Goal: Task Accomplishment & Management: Complete application form

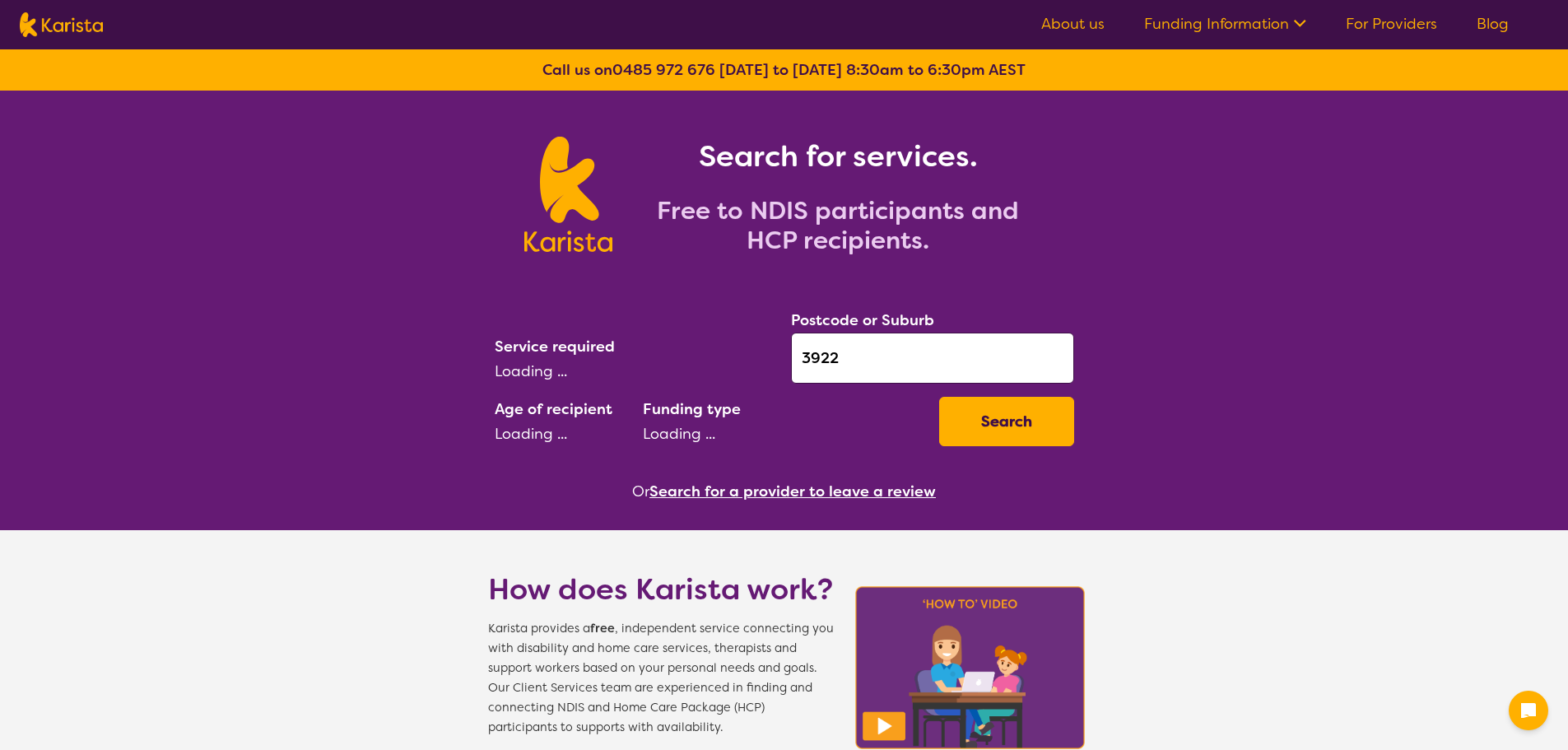
select select "AG"
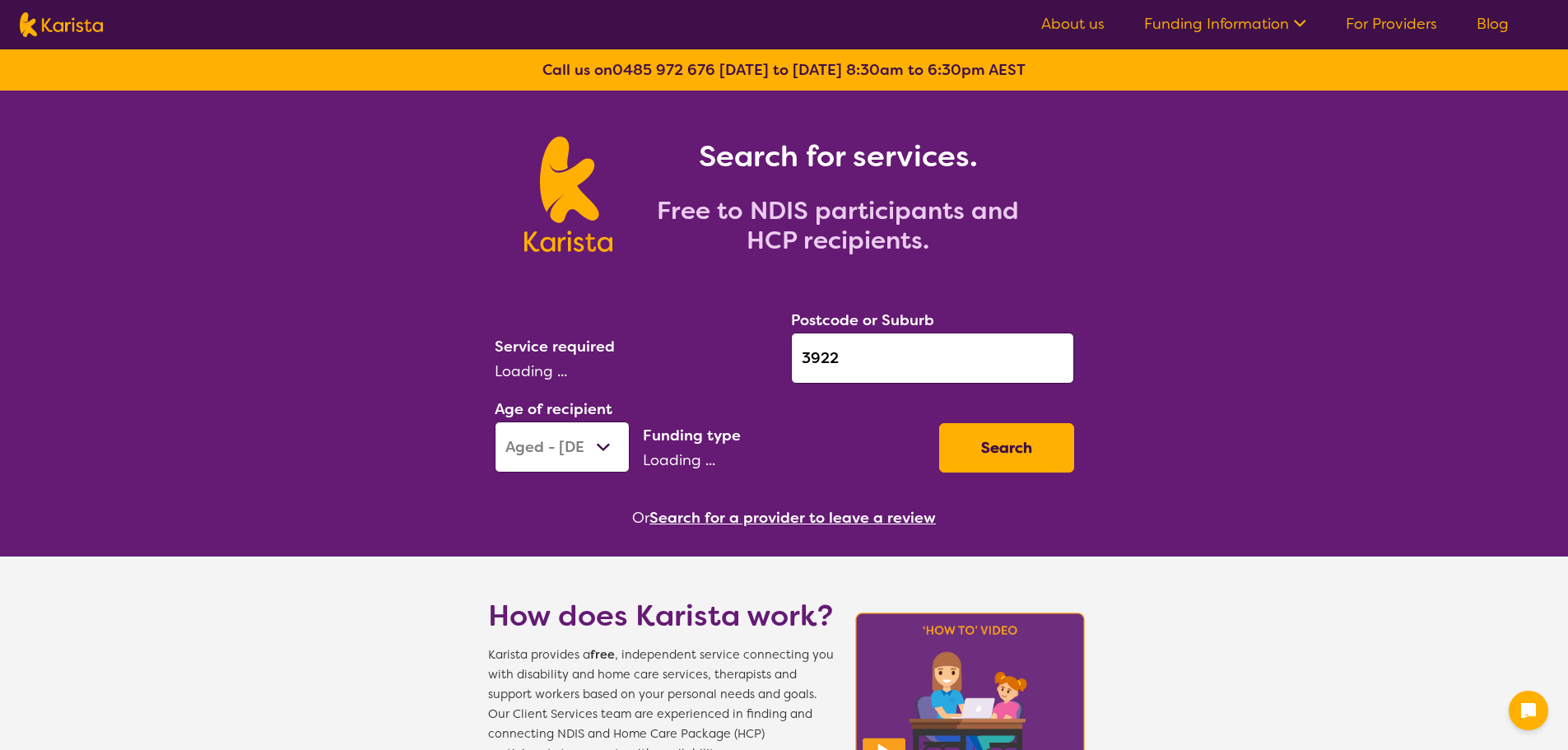
select select "[MEDICAL_DATA]"
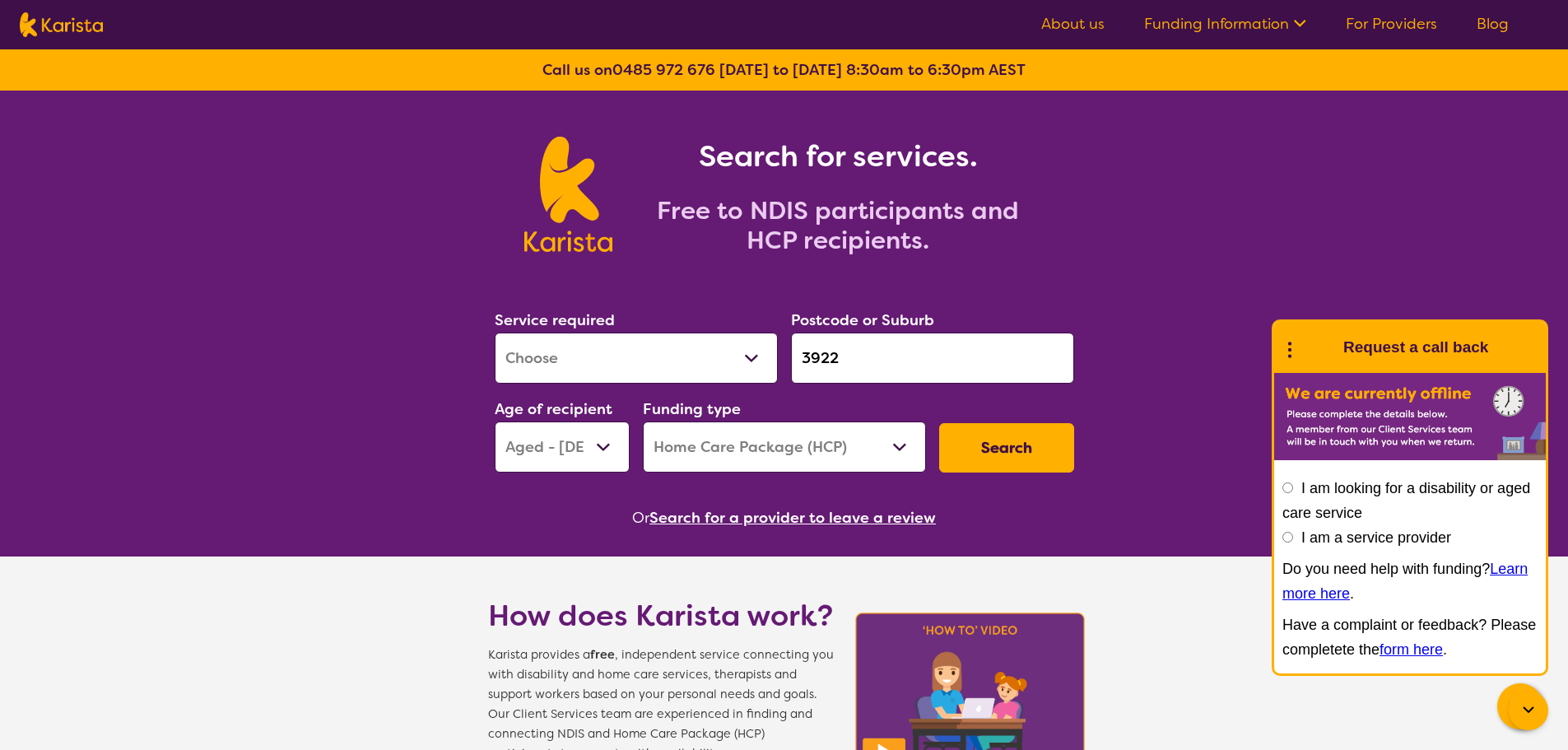
drag, startPoint x: 786, startPoint y: 447, endPoint x: 785, endPoint y: 457, distance: 10.0
click at [786, 447] on select "Home Care Package (HCP) National Disability Insurance Scheme (NDIS) I don't know" at bounding box center [784, 447] width 283 height 51
select select "NDIS"
click at [643, 422] on select "Home Care Package (HCP) National Disability Insurance Scheme (NDIS) I don't know" at bounding box center [784, 447] width 283 height 51
click at [563, 461] on select "Early Childhood - 0 to 9 Child - 10 to 11 Adolescent - 12 to 17 Adult - 18 to 6…" at bounding box center [561, 447] width 135 height 51
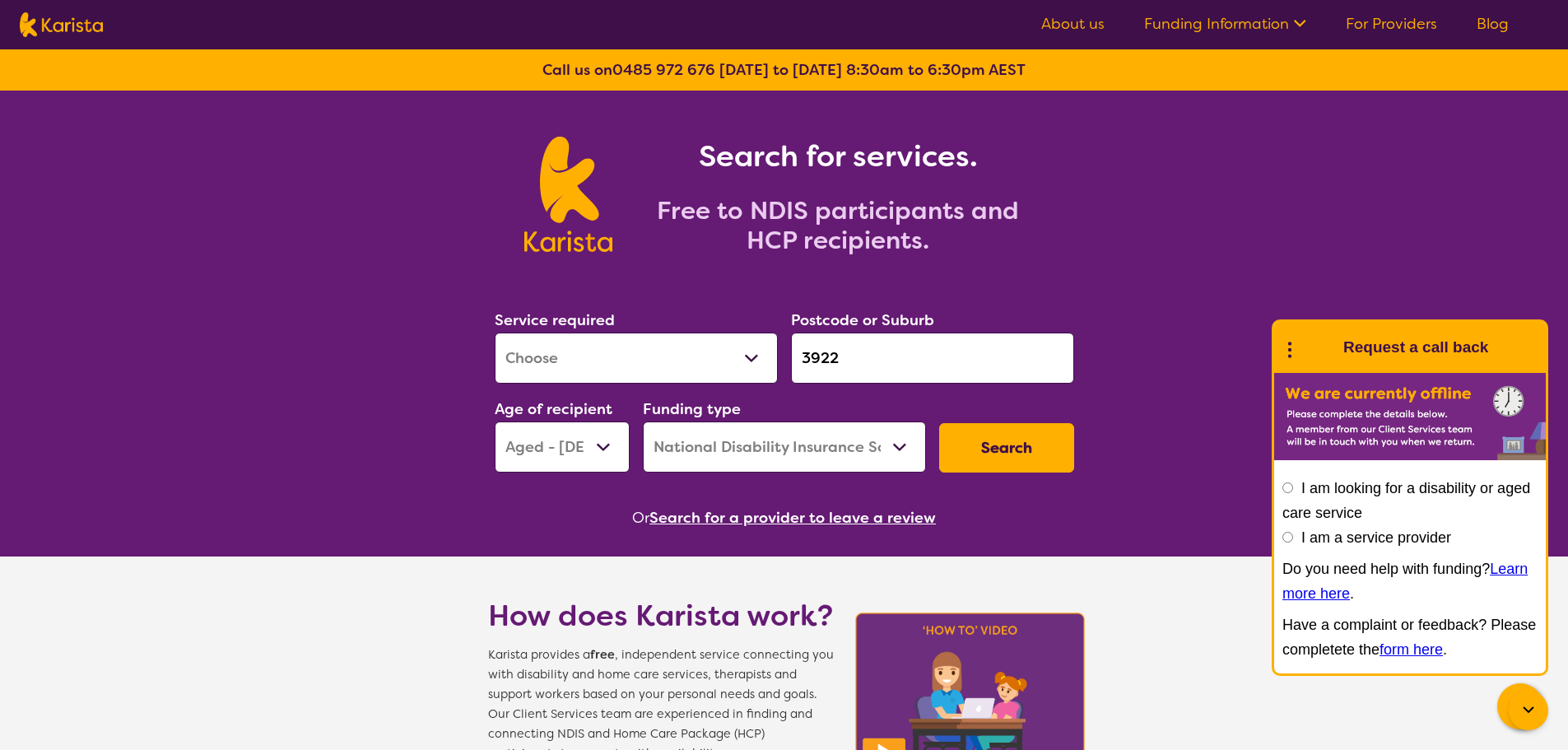
select select "AD"
click at [494, 422] on select "Early Childhood - 0 to 9 Child - 10 to 11 Adolescent - 12 to 17 Adult - 18 to 6…" at bounding box center [561, 447] width 135 height 51
click at [982, 455] on button "Search" at bounding box center [1006, 448] width 135 height 49
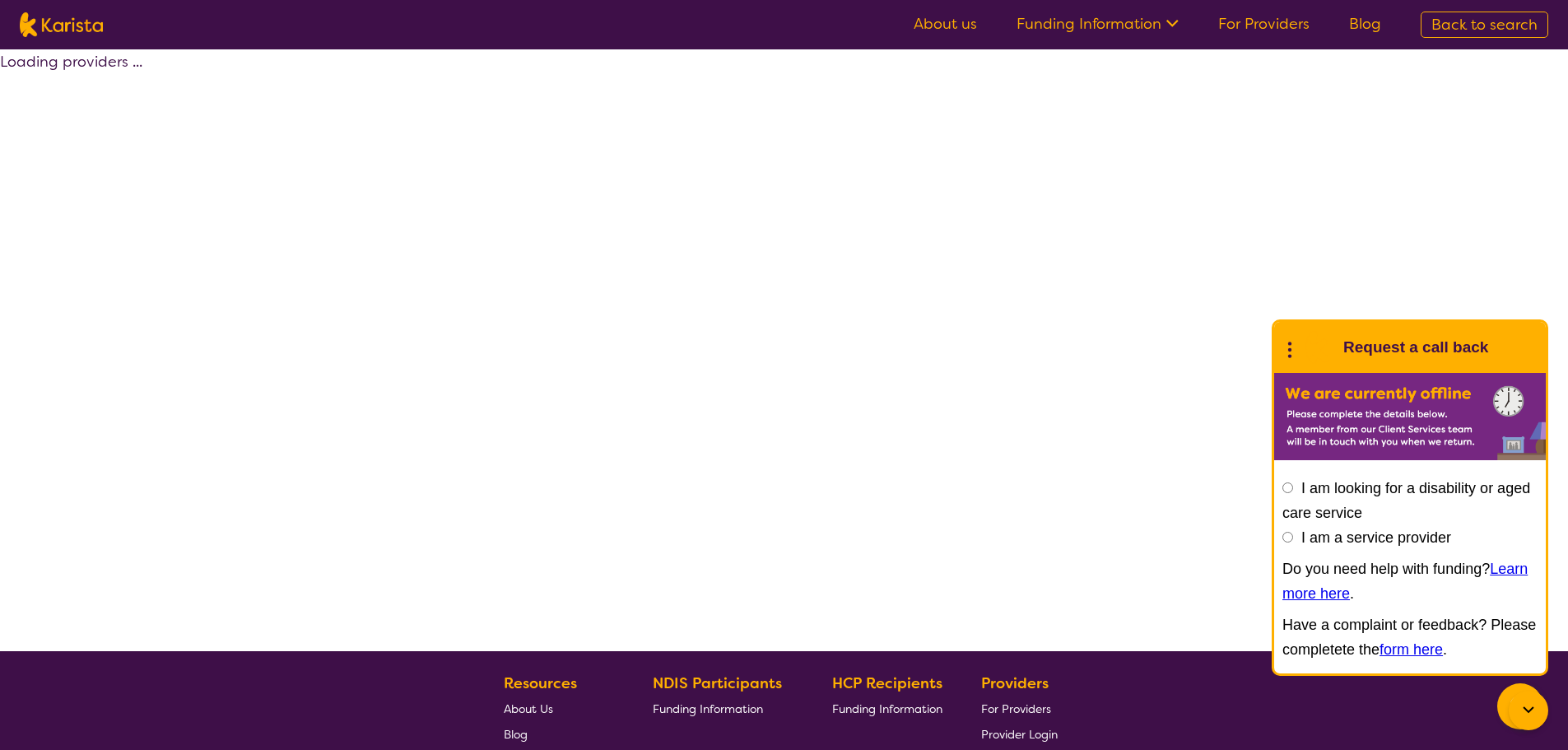
select select "by_score"
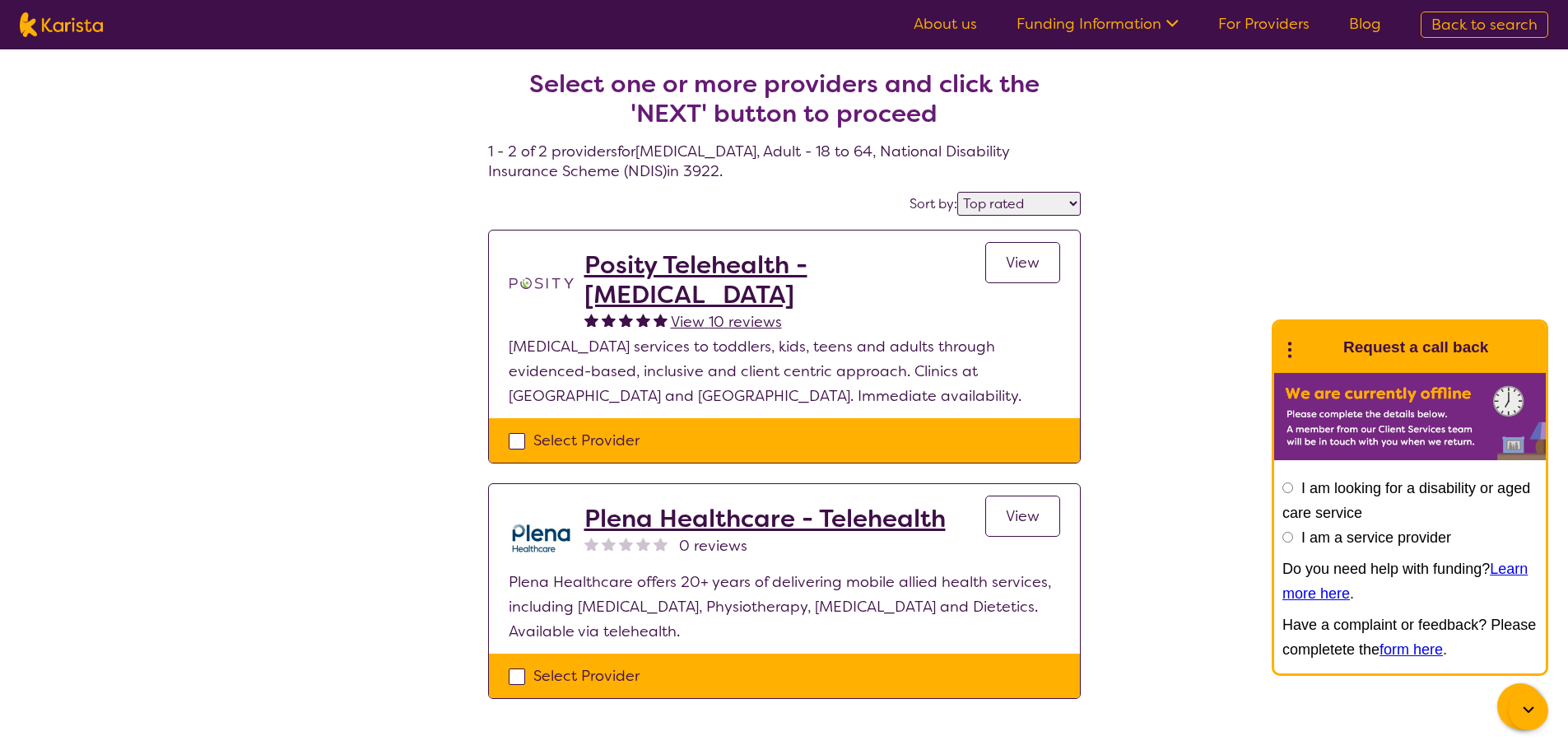
click at [556, 438] on div "Select Provider" at bounding box center [784, 441] width 551 height 25
checkbox input "true"
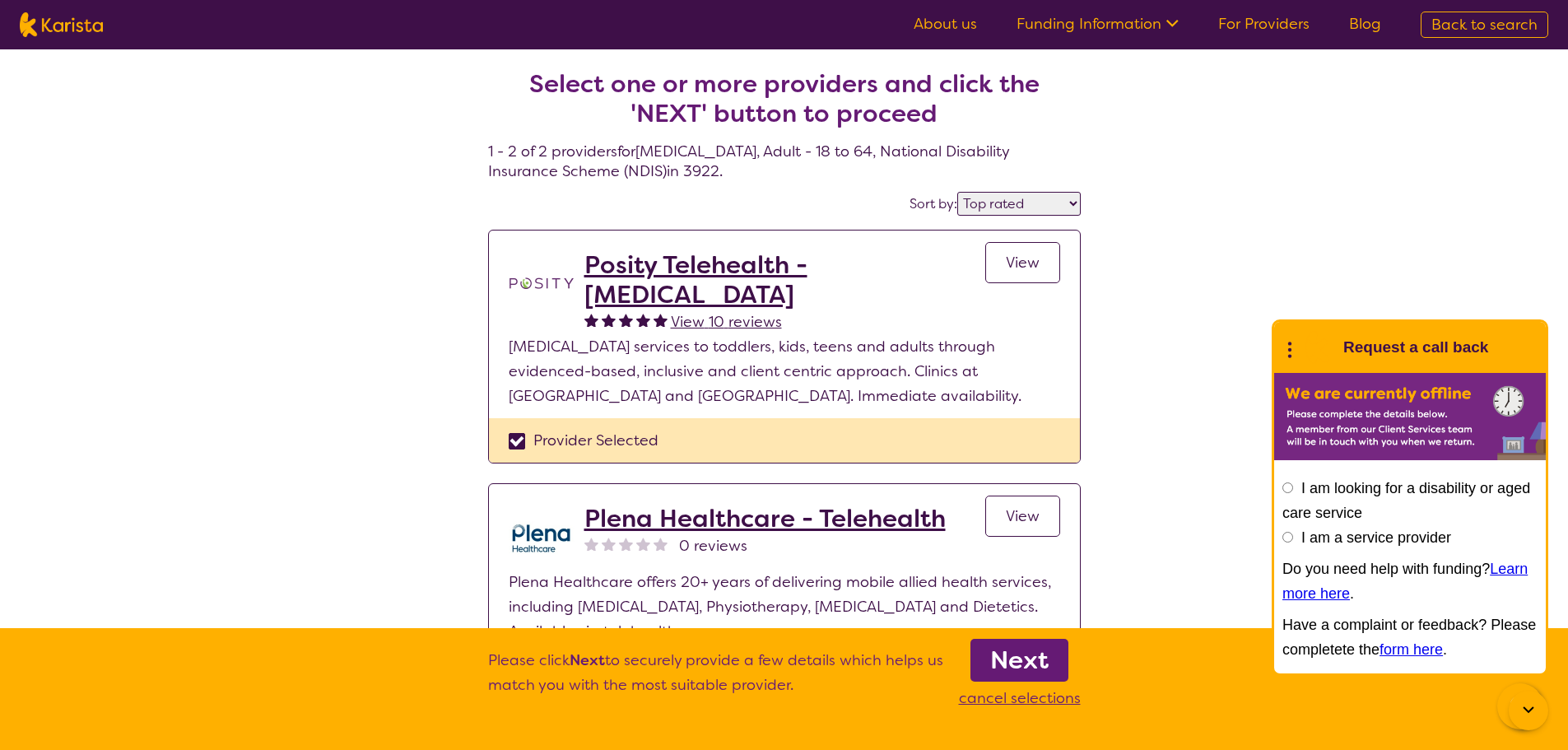
click at [1035, 646] on b "Next" at bounding box center [1019, 660] width 59 height 33
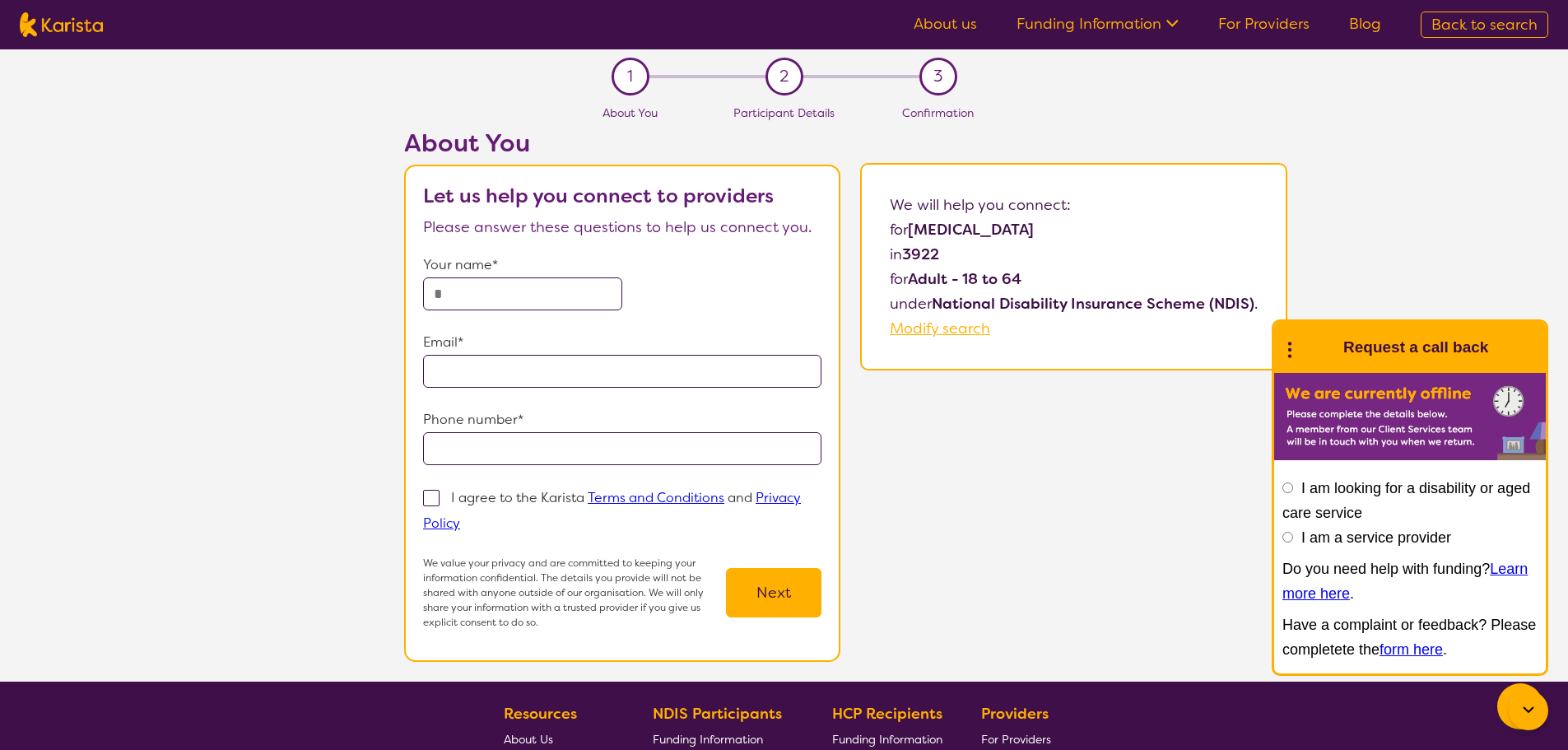
click at [494, 301] on input "text" at bounding box center [523, 294] width 199 height 33
type input "**********"
click at [506, 496] on p "I agree to the Karista Terms and Conditions and Privacy Policy" at bounding box center [612, 510] width 378 height 43
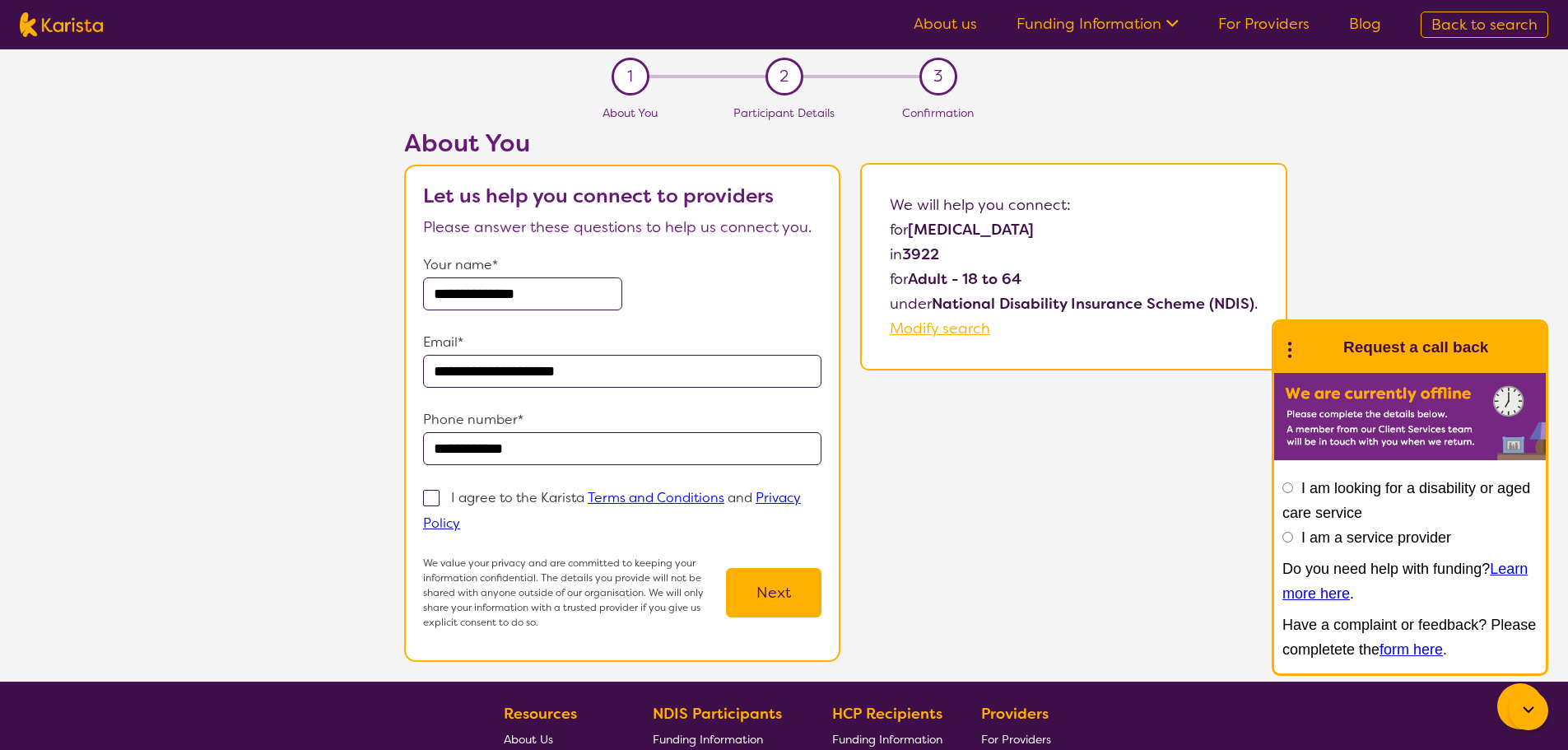
click at [471, 517] on input "I agree to the Karista Terms and Conditions and Privacy Policy" at bounding box center [465, 522] width 11 height 11
checkbox input "true"
click at [770, 585] on button "Next" at bounding box center [774, 593] width 95 height 49
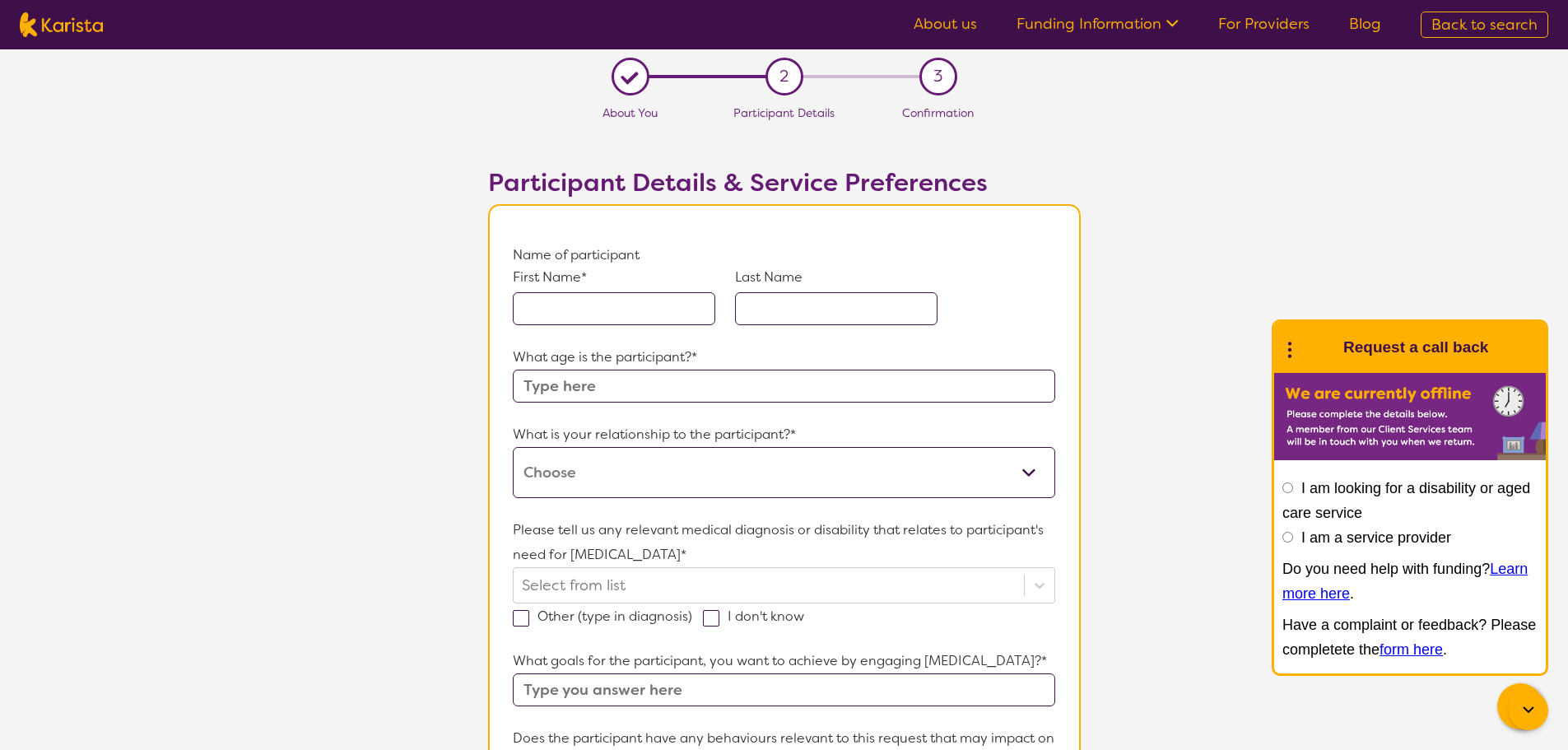
click at [614, 314] on input "text" at bounding box center [614, 308] width 202 height 33
type input "Test"
type input "[PERSON_NAME] Release"
click at [576, 378] on input "text" at bounding box center [783, 386] width 541 height 33
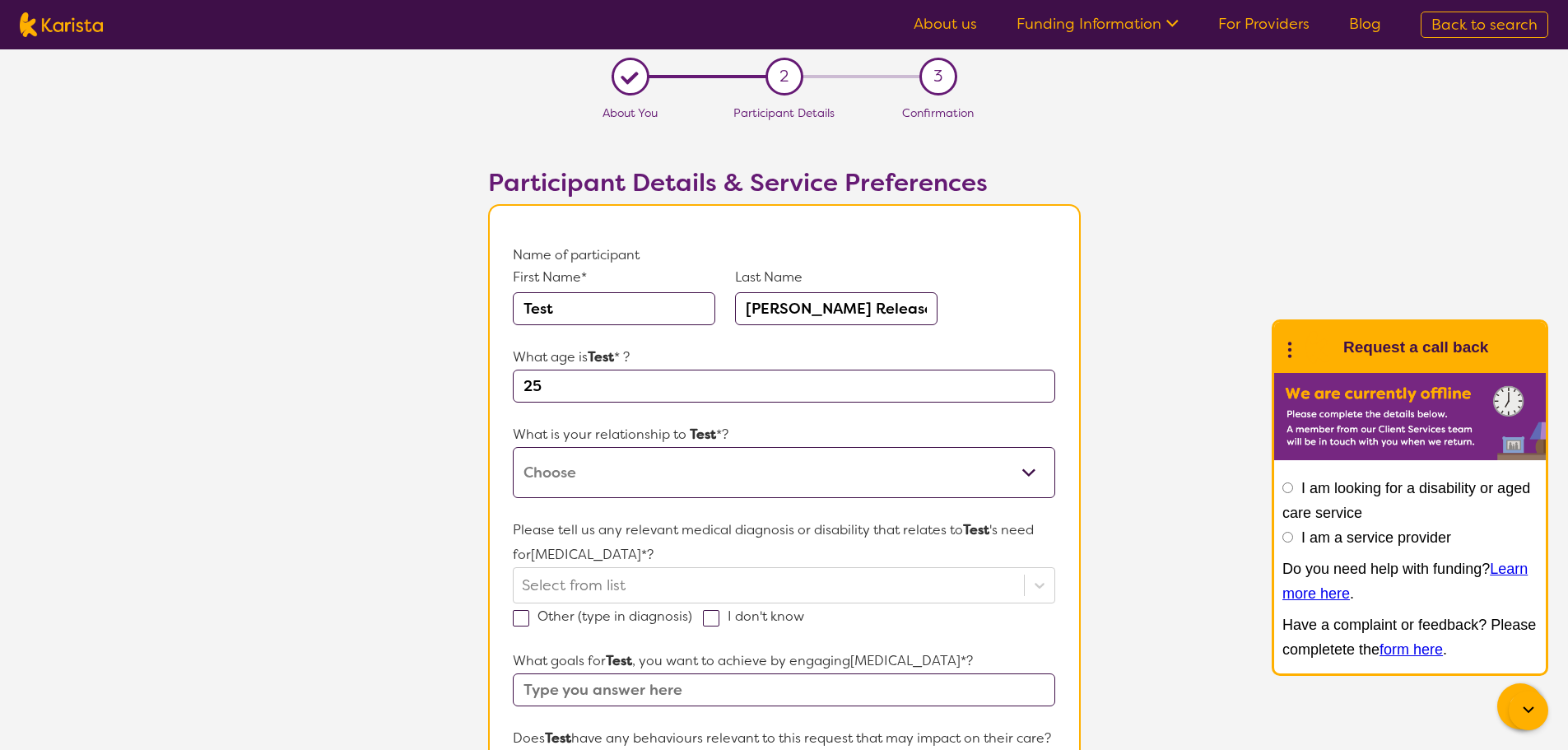
type input "25"
click at [583, 484] on select "This request is for myself I am their parent I am their child I am their spouse…" at bounding box center [783, 472] width 541 height 51
select select "I am their parent"
click at [513, 447] on select "This request is for myself I am their parent I am their child I am their spouse…" at bounding box center [783, 472] width 541 height 51
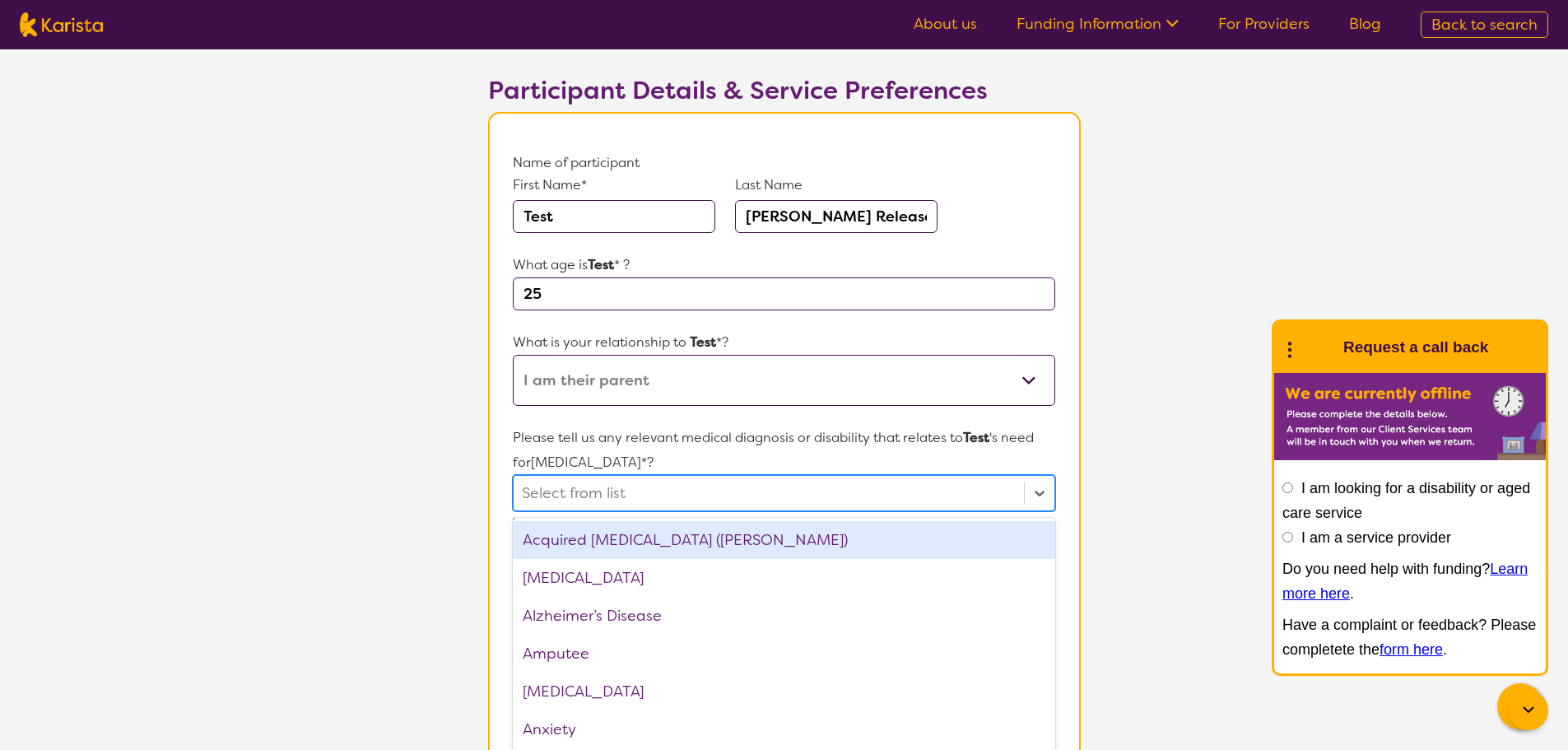
click at [633, 511] on div "option Acquired [MEDICAL_DATA] (ABI) focused, 1 of 75. 75 results available. Us…" at bounding box center [783, 493] width 541 height 36
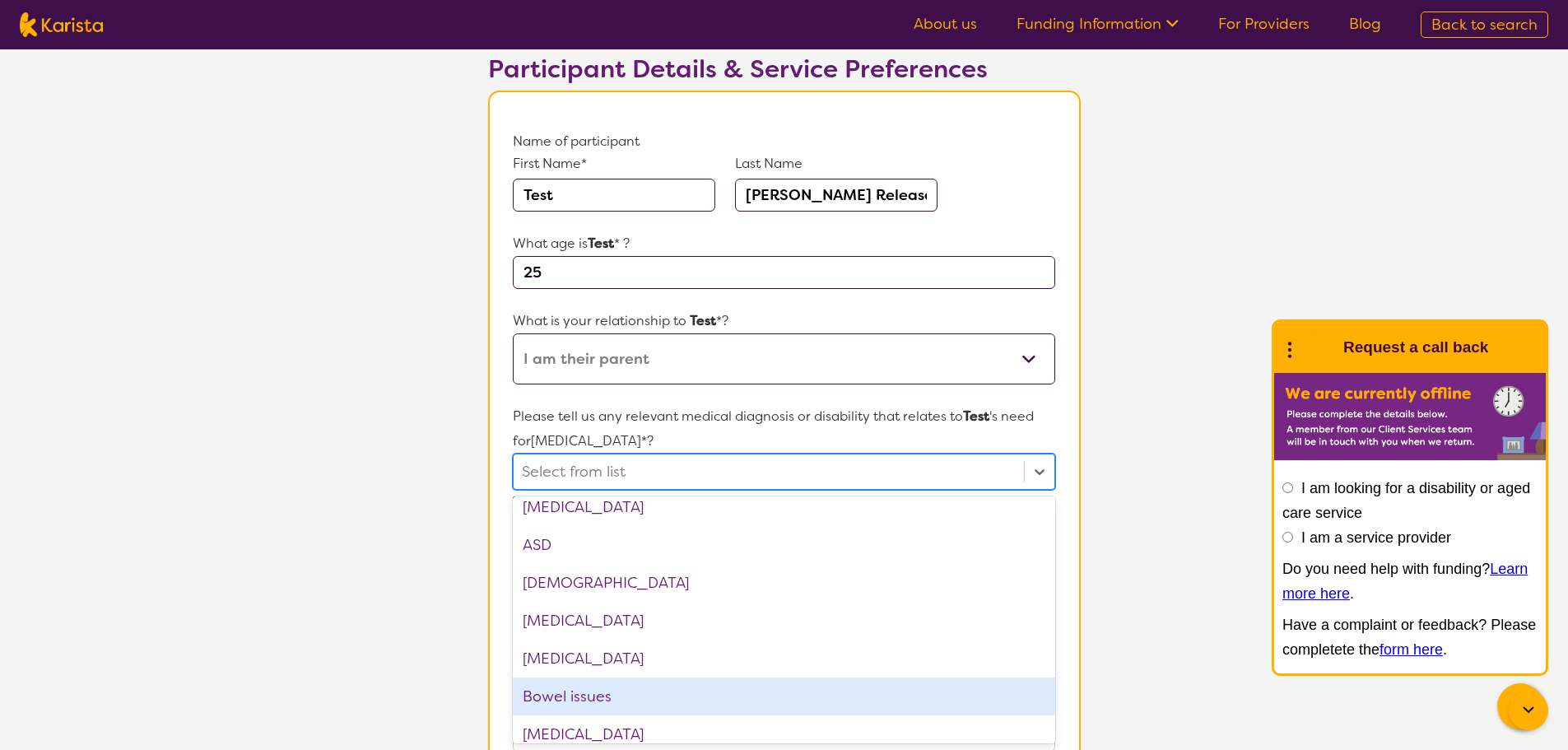
scroll to position [412, 0]
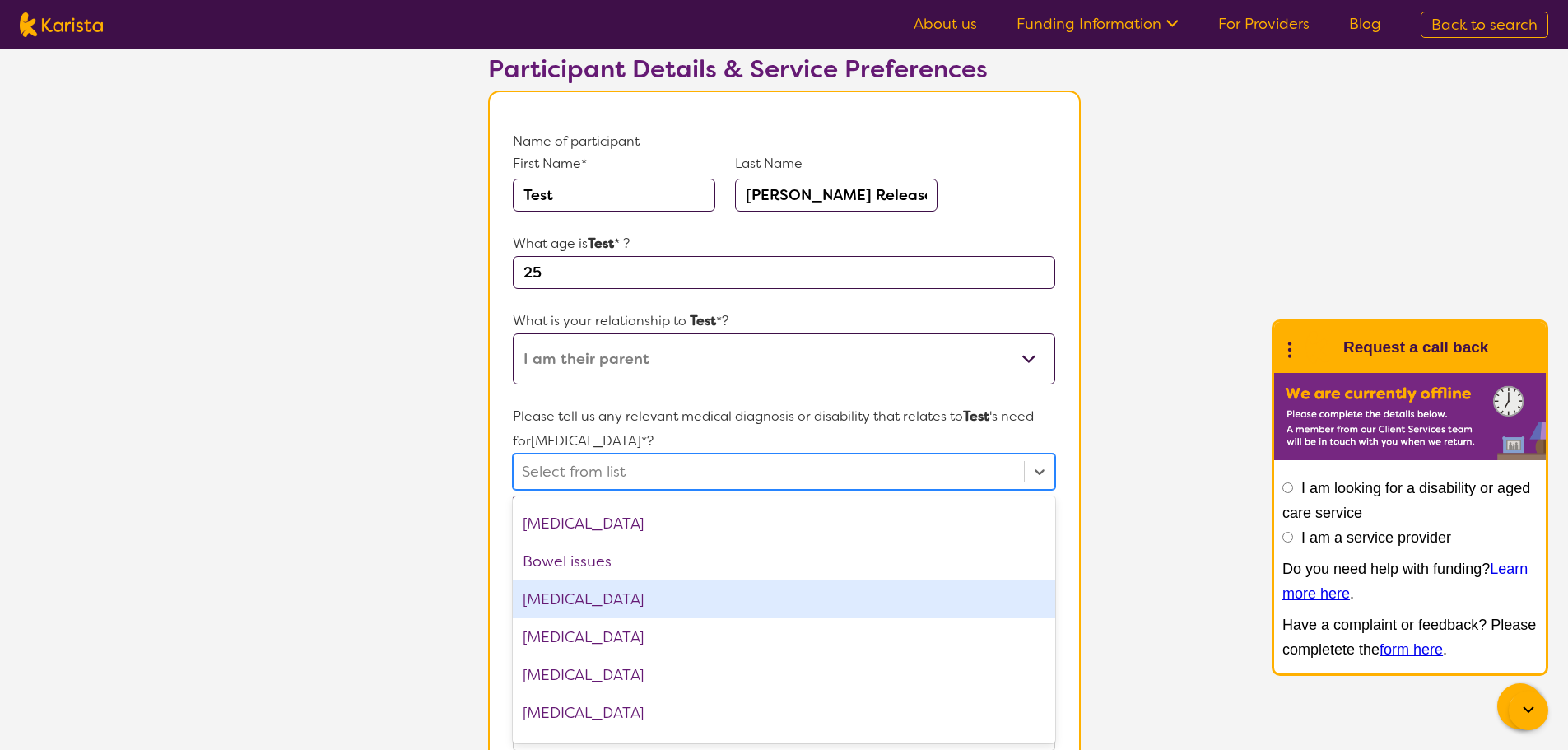
click at [648, 598] on div "[MEDICAL_DATA]" at bounding box center [783, 599] width 541 height 38
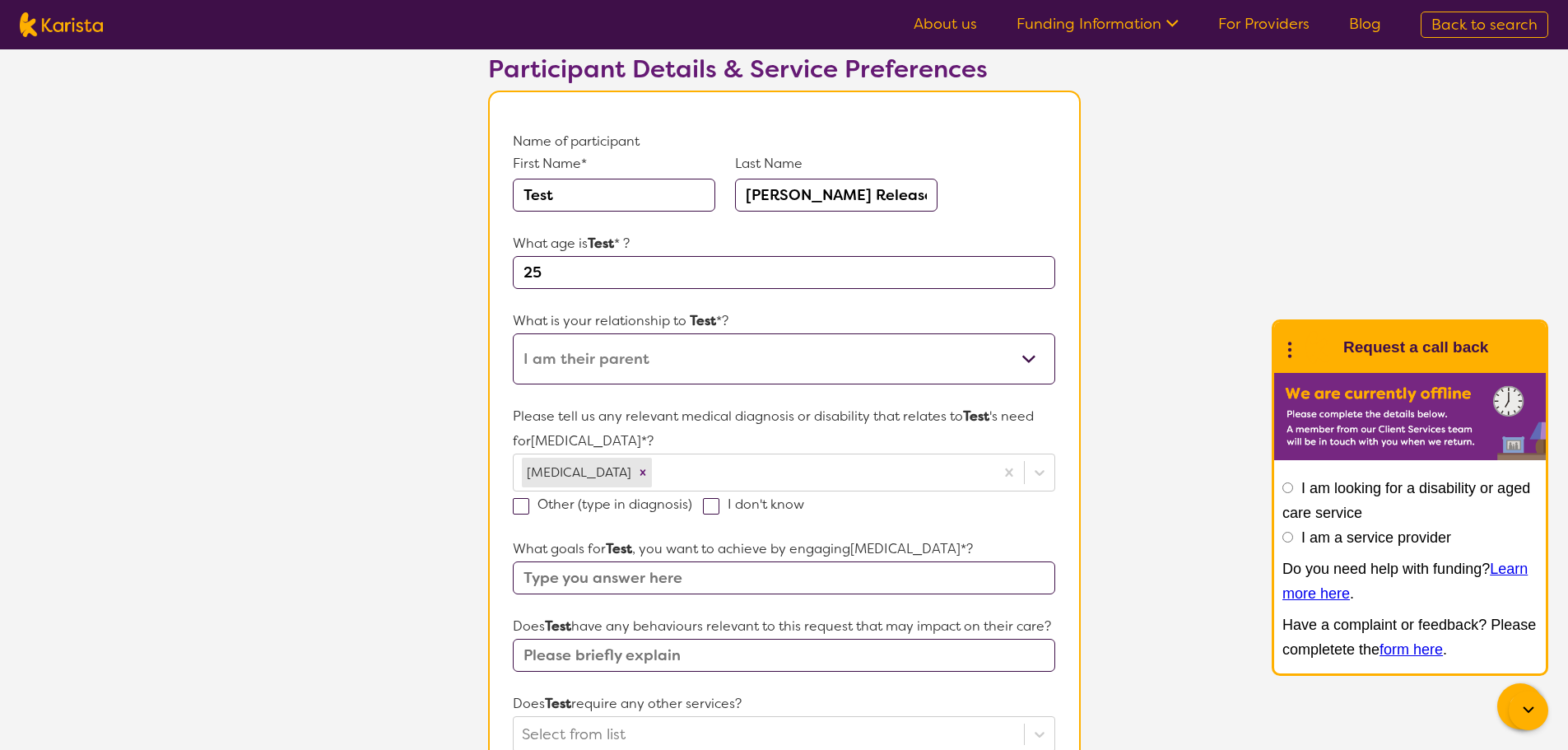
click at [1135, 339] on section "L About You 2 Participant Details 3 Confirmation Participant Details & Service …" at bounding box center [784, 637] width 1568 height 1403
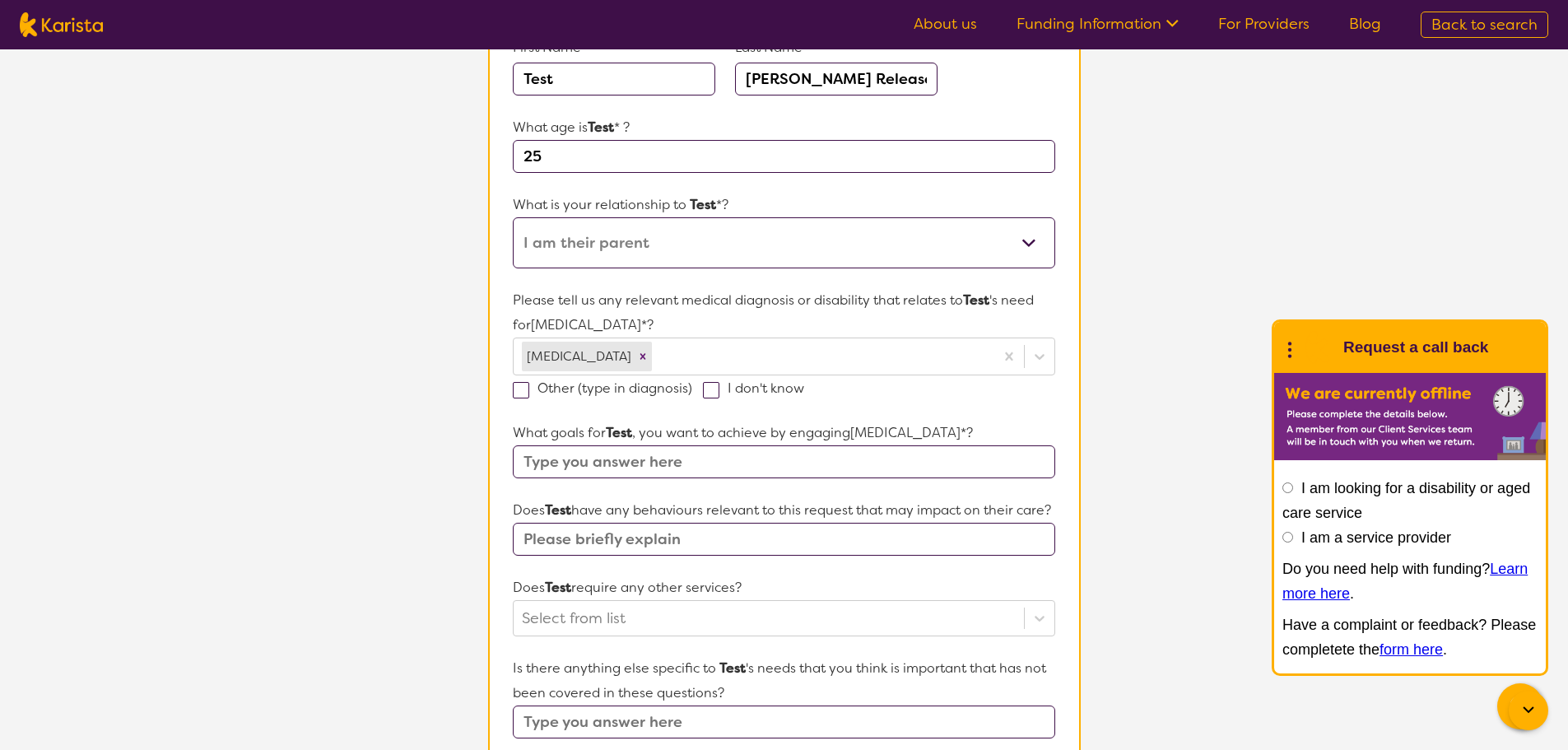
scroll to position [361, 0]
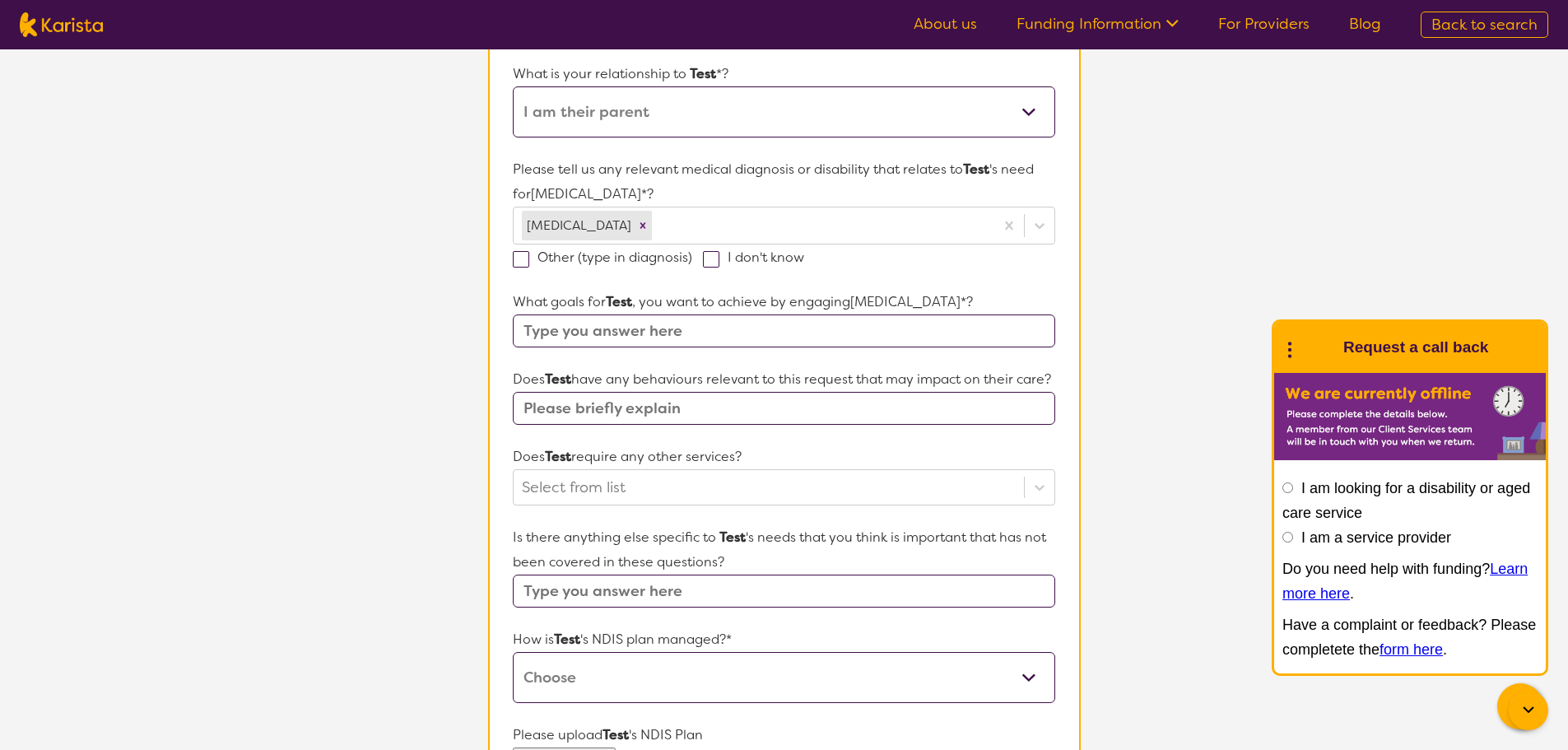
click at [620, 425] on input "text" at bounding box center [783, 408] width 541 height 33
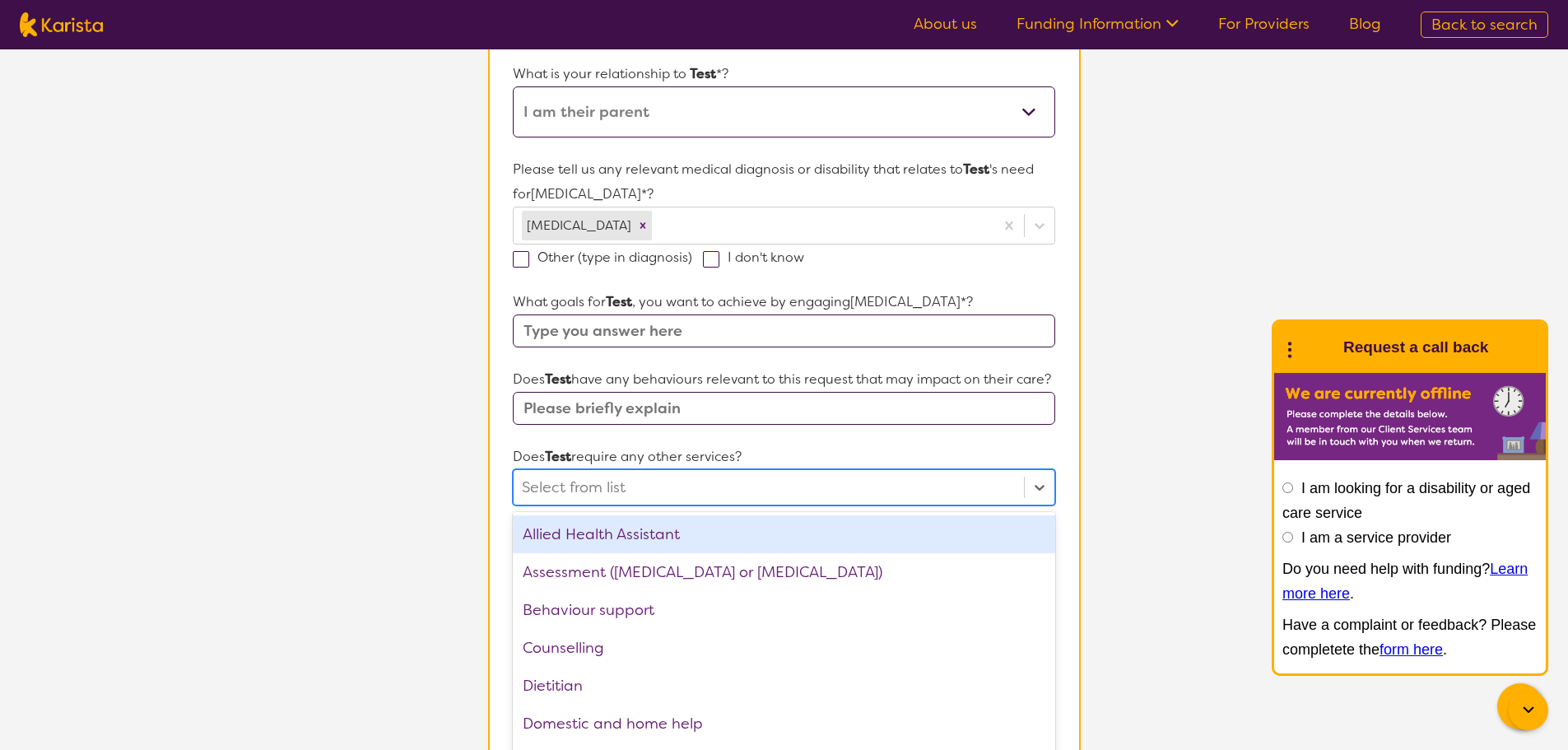
click at [595, 506] on div "option Allied Health Assistant focused, 1 of 21. 21 results available. Use Up a…" at bounding box center [783, 487] width 541 height 36
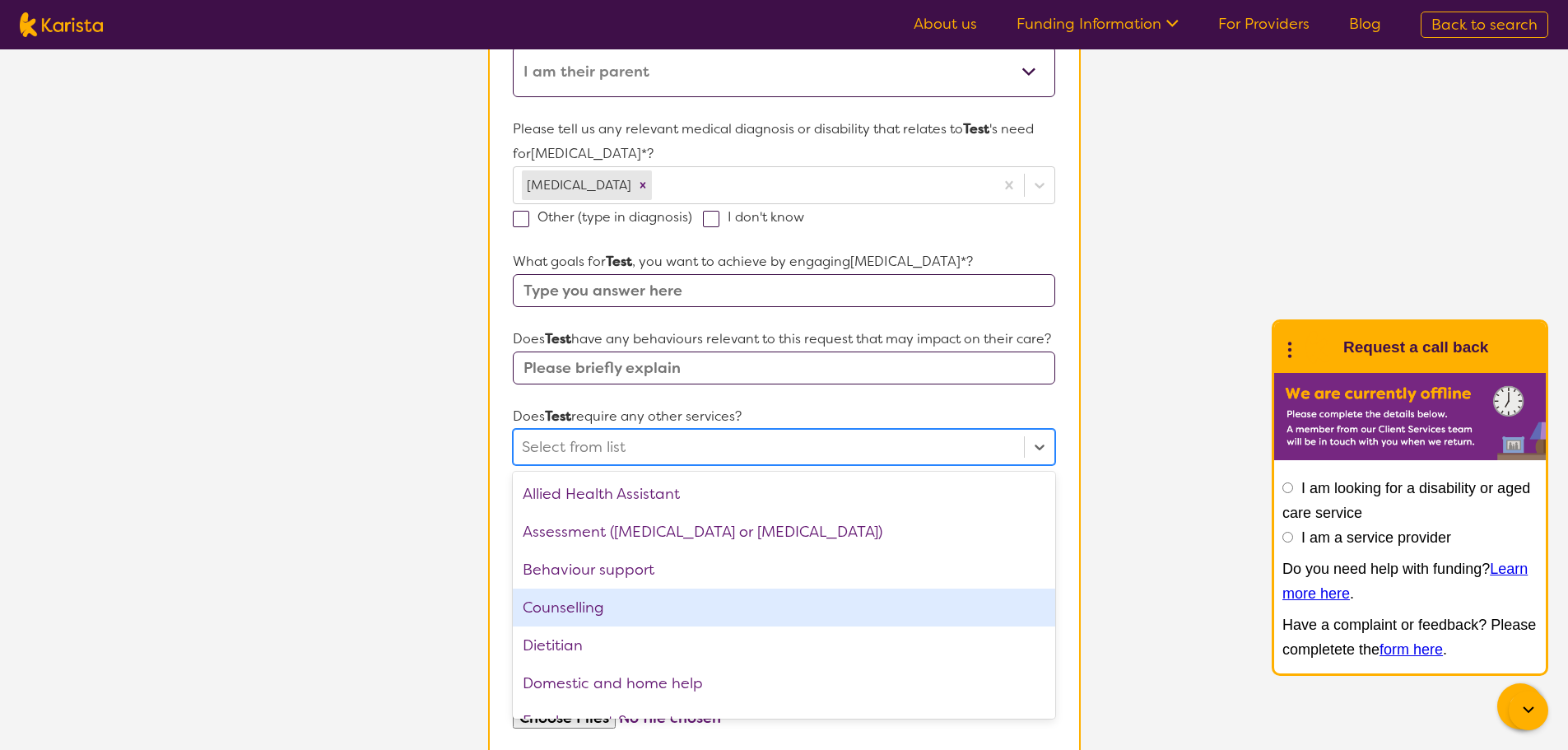
click at [569, 656] on div "Dietitian" at bounding box center [783, 645] width 541 height 38
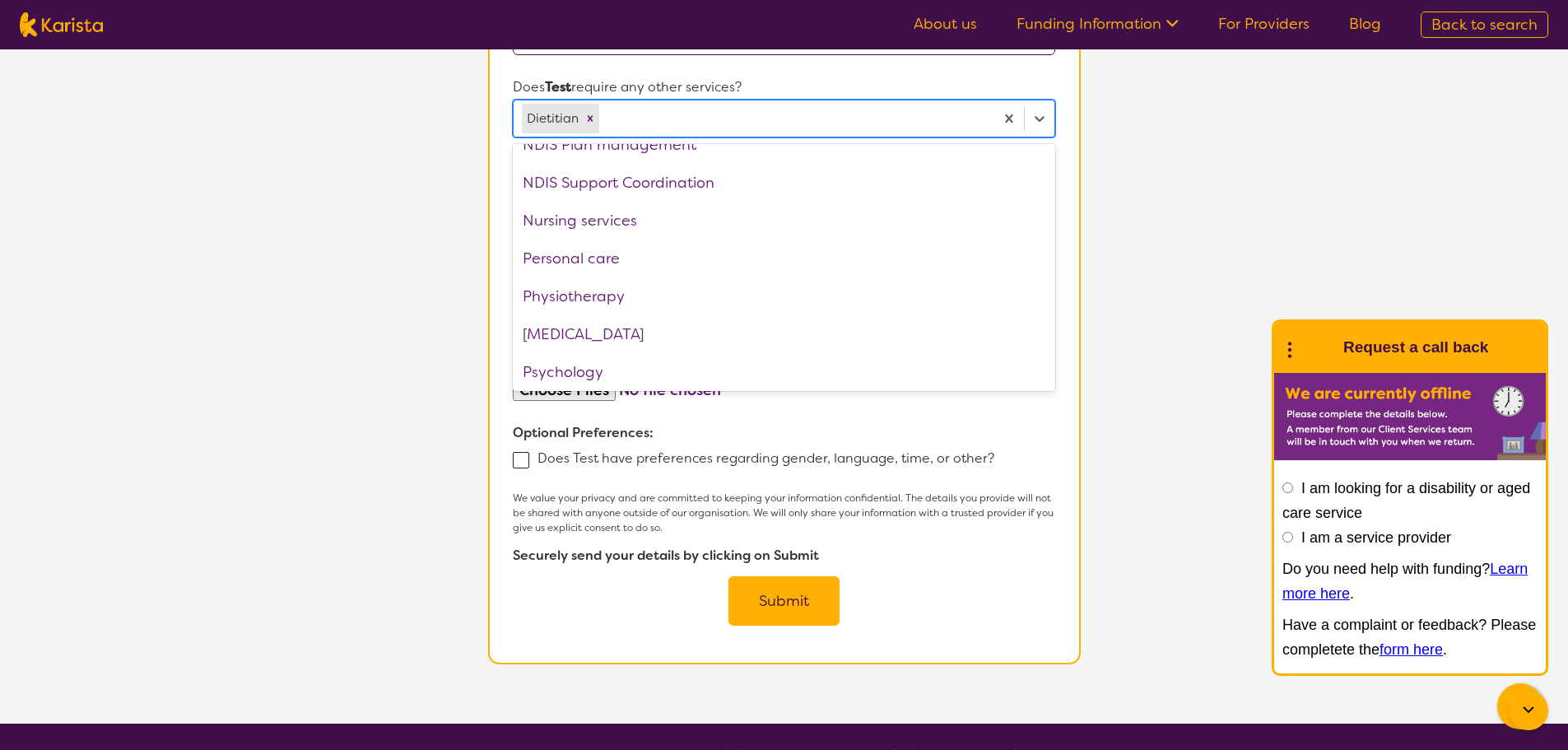
scroll to position [412, 0]
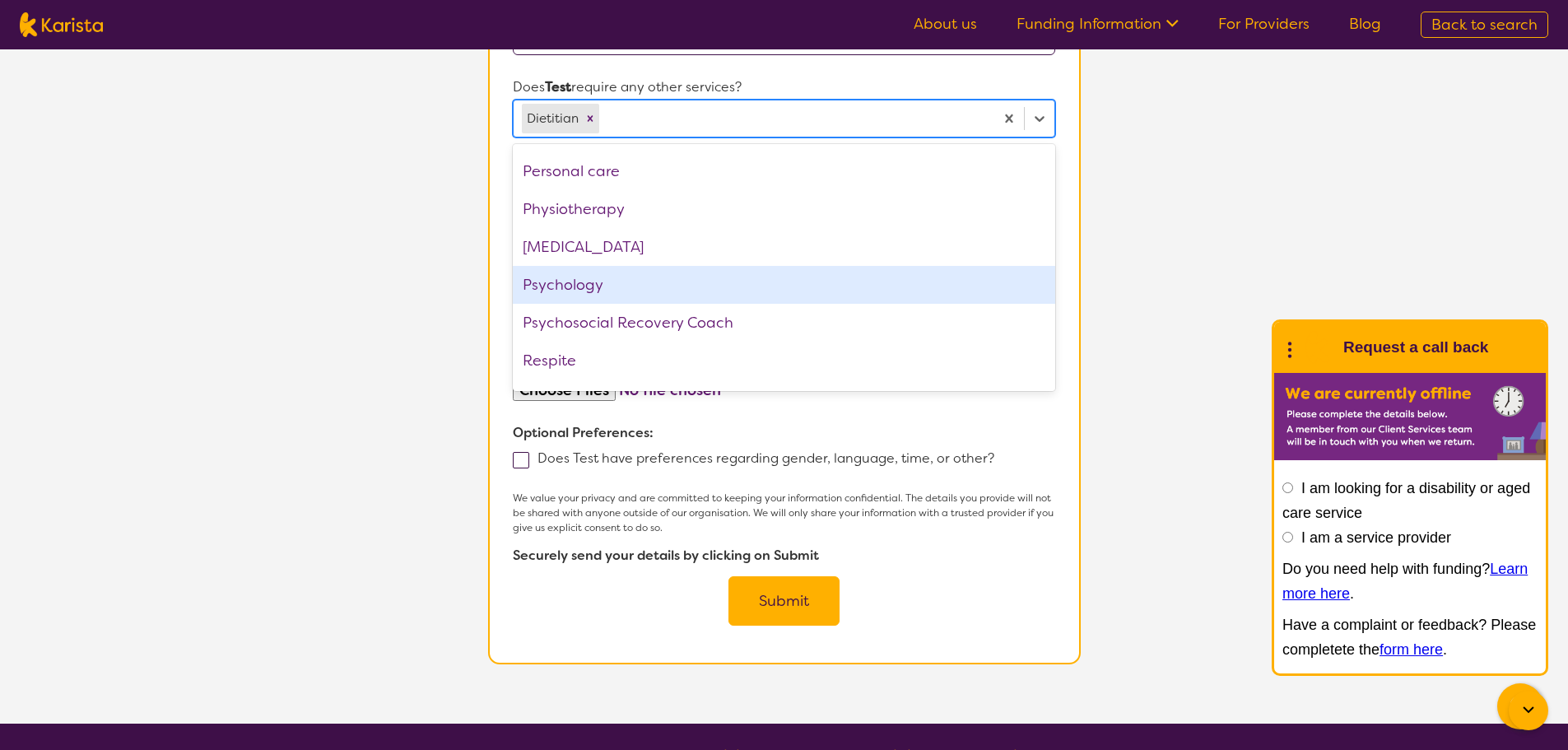
click at [586, 304] on div "Psychology" at bounding box center [783, 285] width 541 height 38
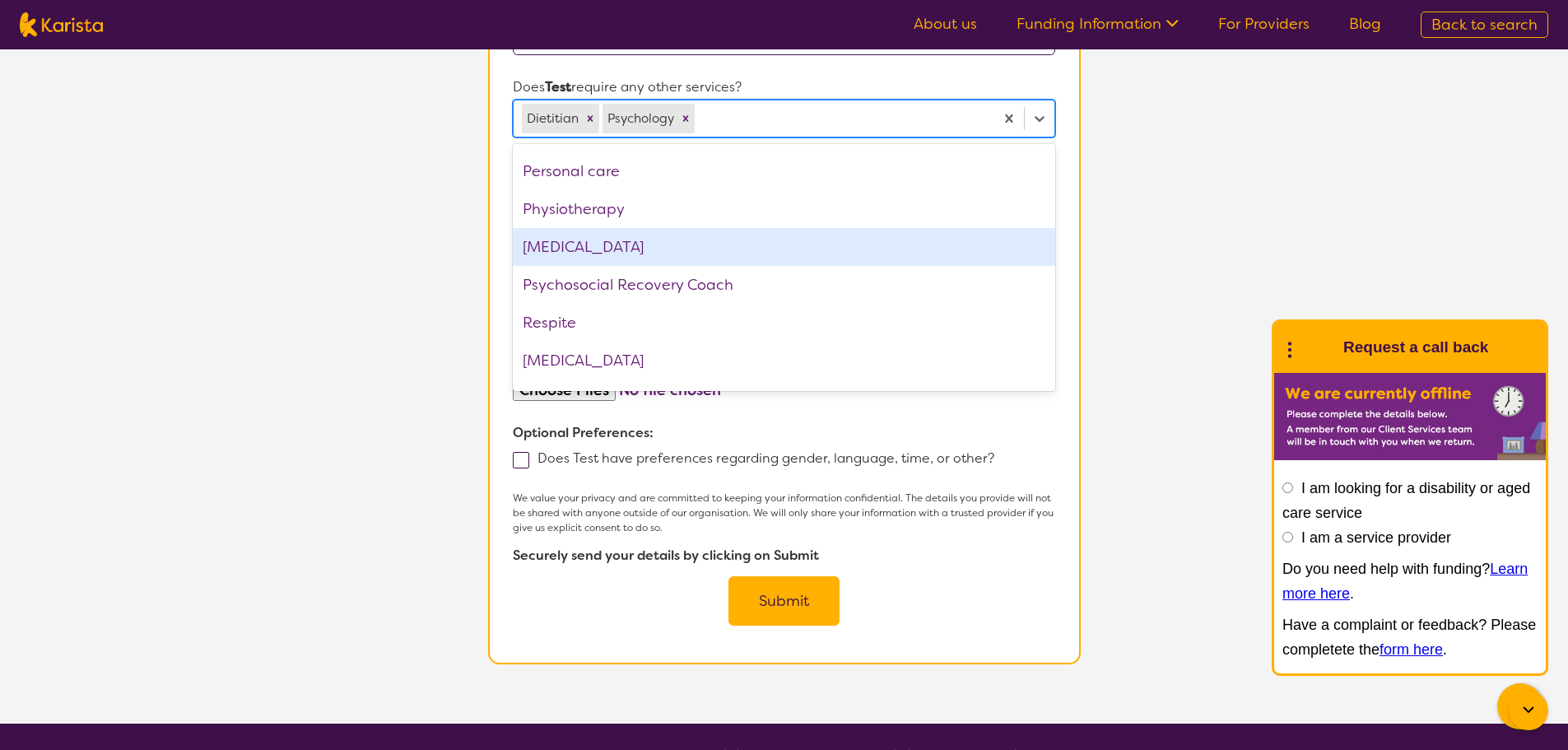
scroll to position [480, 0]
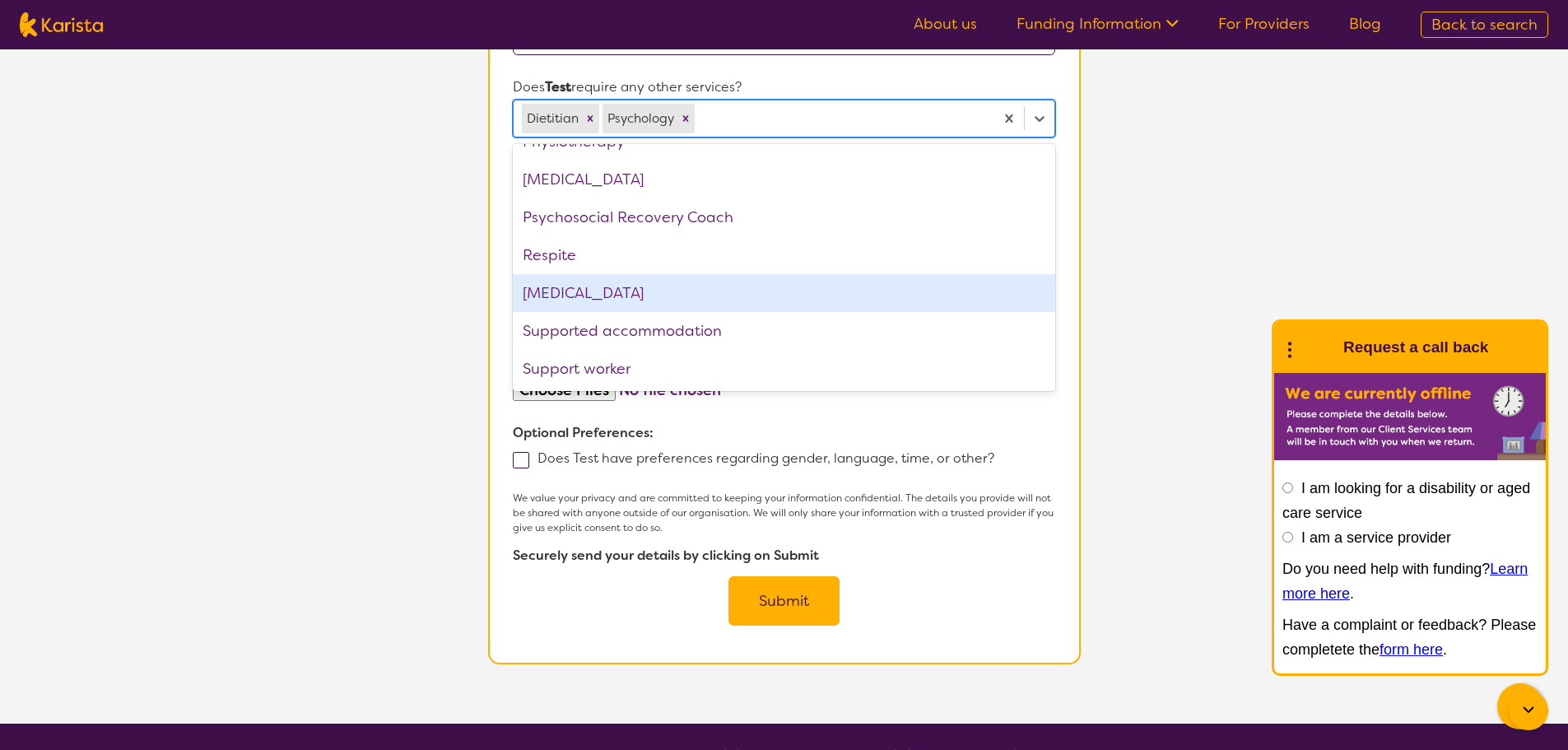
click at [597, 312] on div "[MEDICAL_DATA]" at bounding box center [783, 293] width 541 height 38
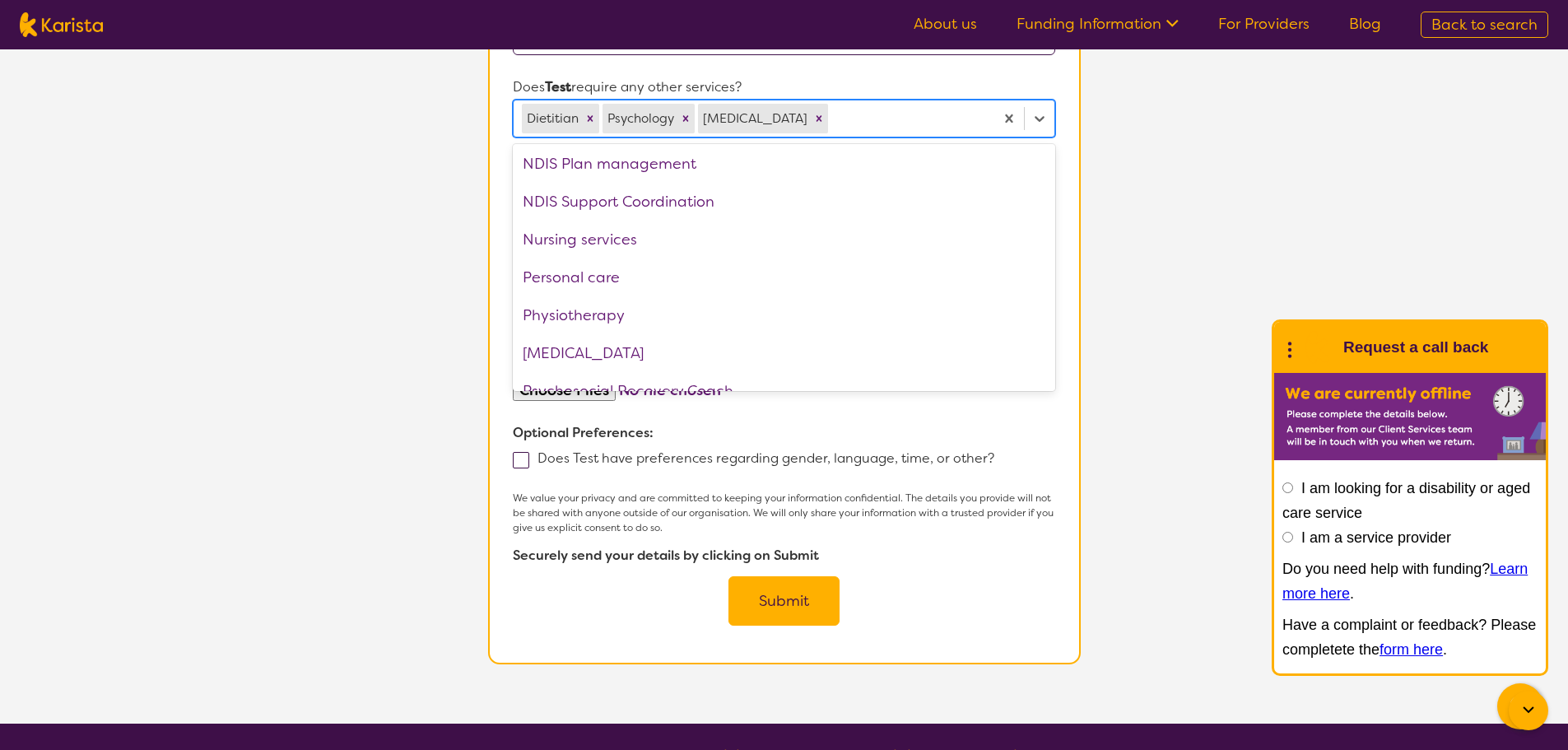
scroll to position [194, 0]
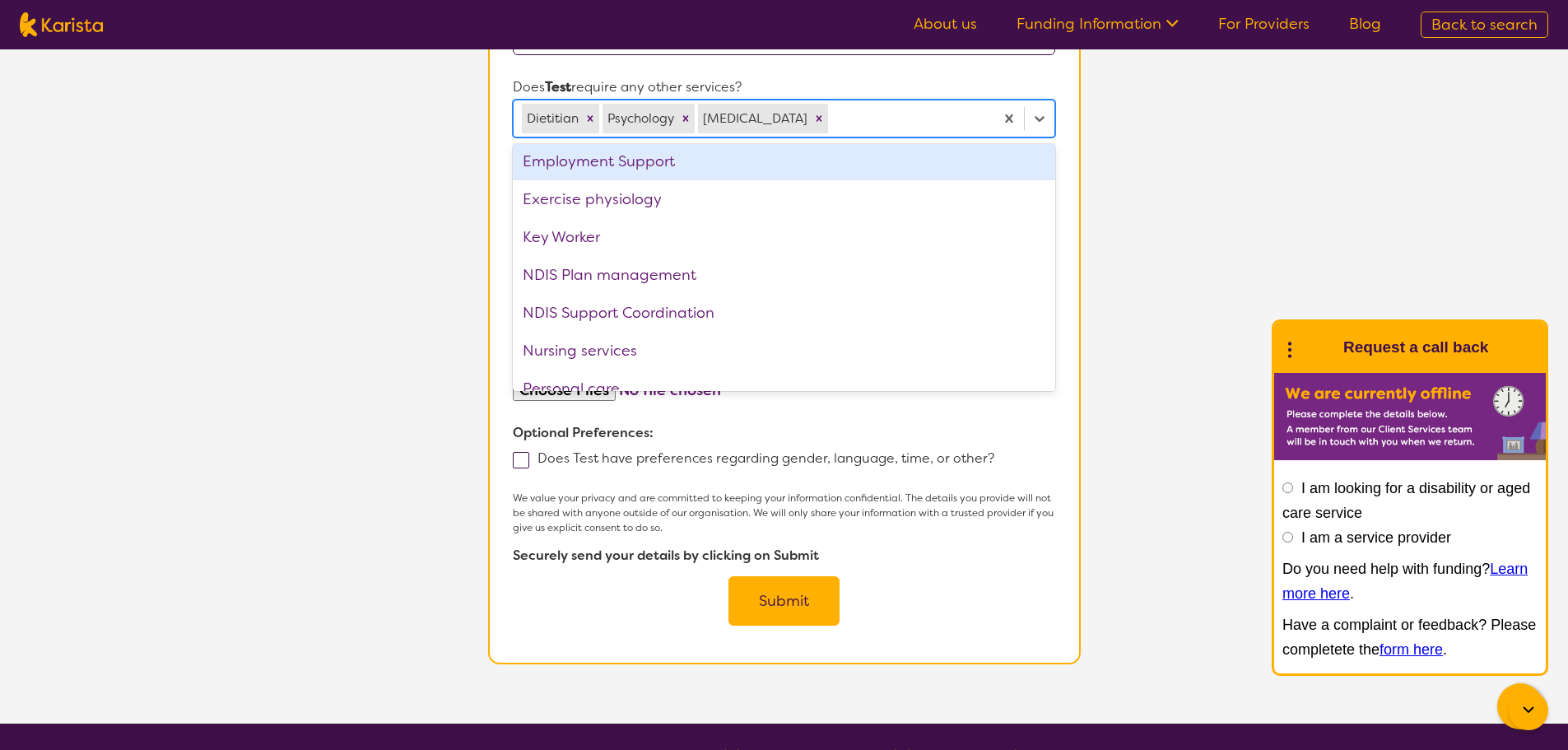
click at [1206, 188] on section "L About You 2 Participant Details 3 Confirmation Participant Details & Service …" at bounding box center [784, 21] width 1568 height 1405
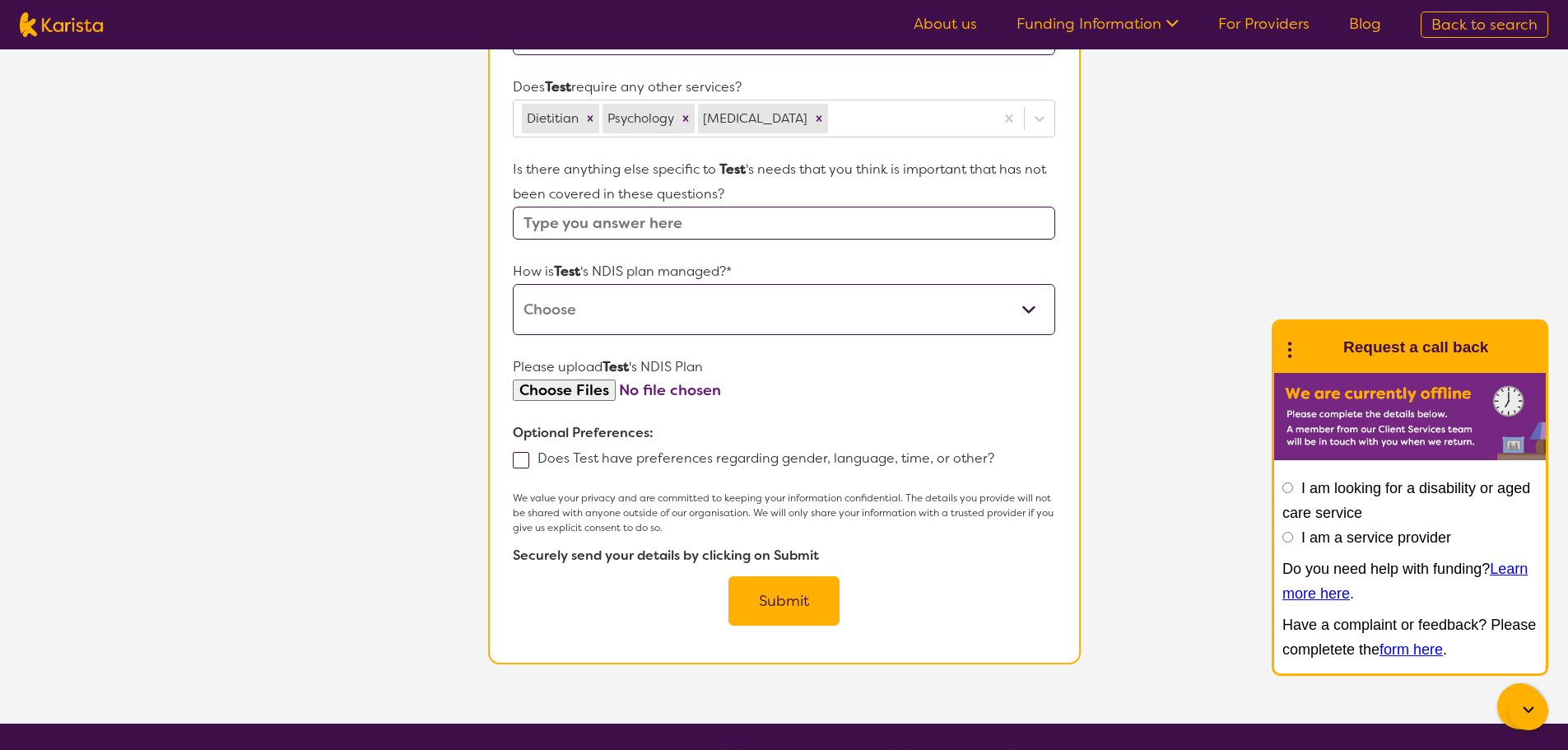
click at [667, 239] on input "text" at bounding box center [783, 223] width 541 height 33
click at [631, 333] on select "Self-managed NDIS plan Managed by a registered plan management provider (not th…" at bounding box center [783, 309] width 541 height 51
select select "Self Managed"
click at [513, 308] on select "Self-managed NDIS plan Managed by a registered plan management provider (not th…" at bounding box center [783, 309] width 541 height 51
click at [802, 620] on button "Submit" at bounding box center [784, 601] width 111 height 49
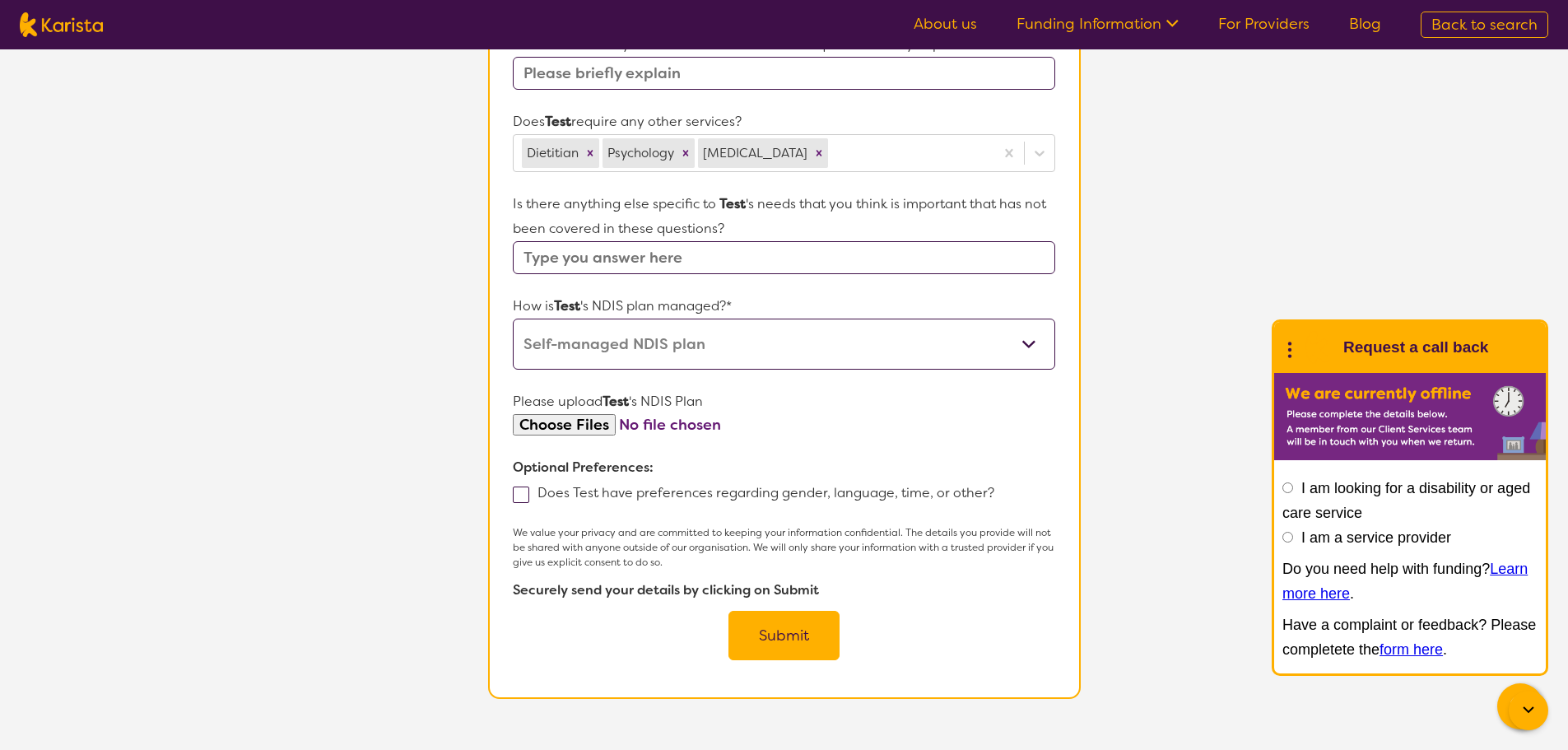
scroll to position [316, 0]
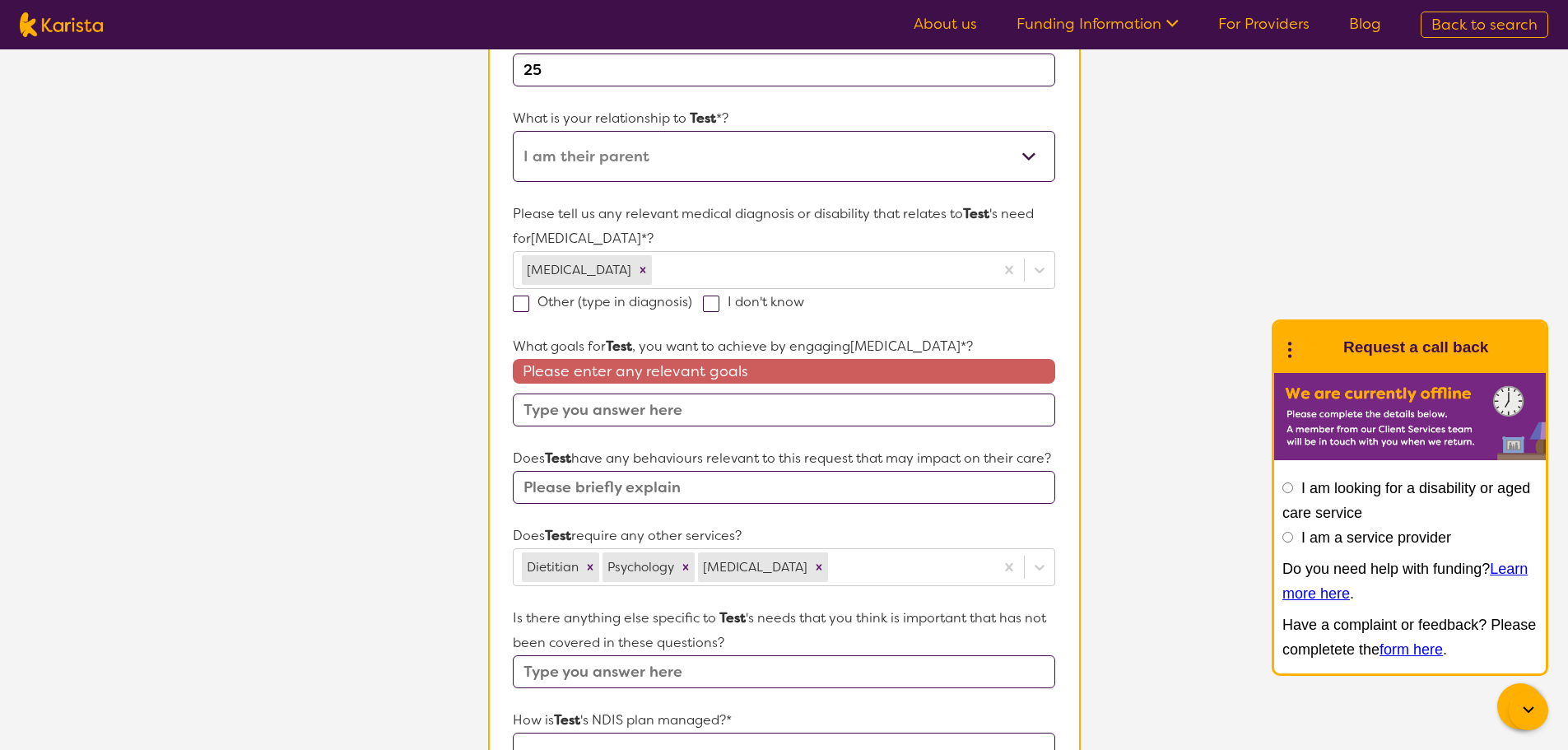
click at [623, 419] on input "text" at bounding box center [783, 409] width 541 height 33
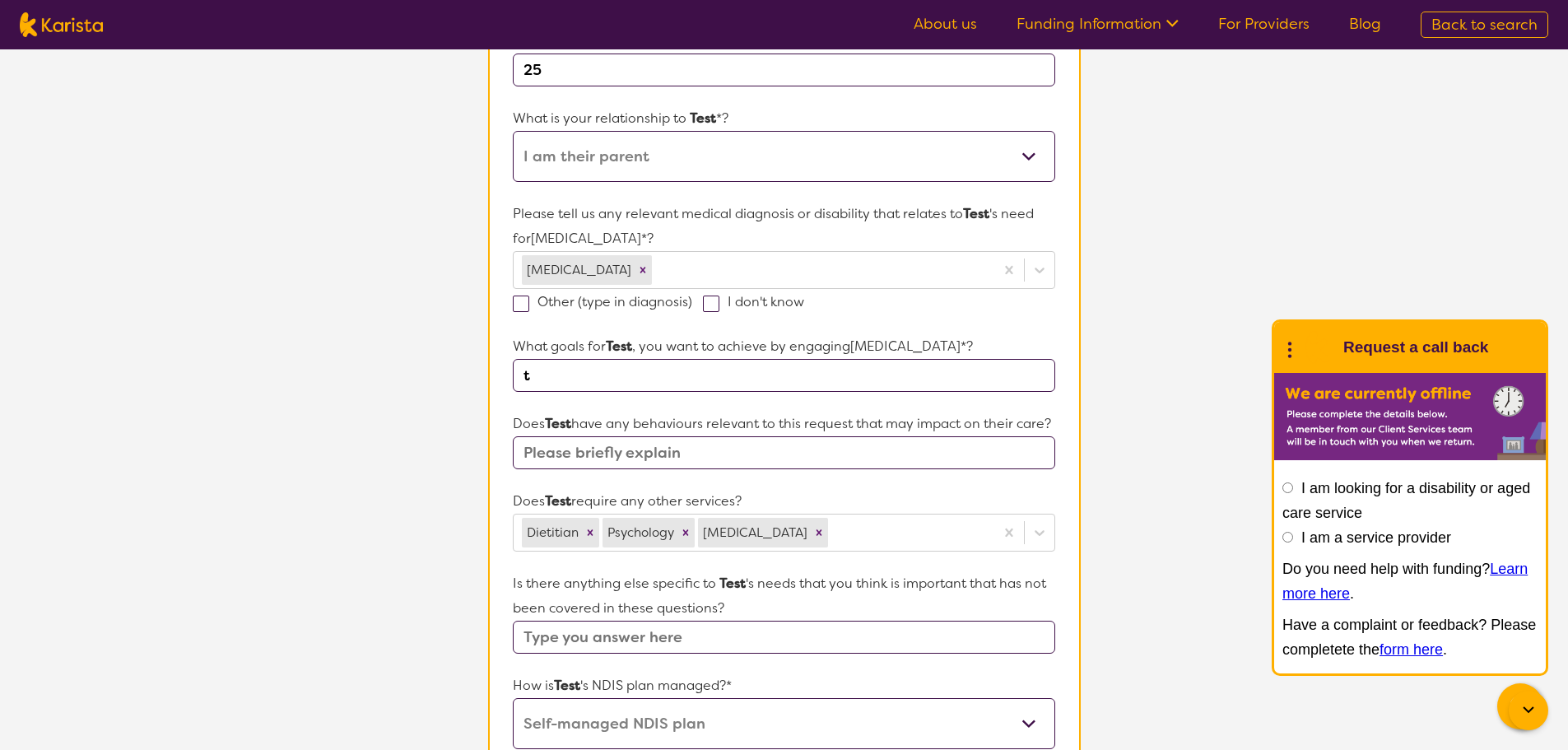
drag, startPoint x: 525, startPoint y: 380, endPoint x: 476, endPoint y: 379, distance: 49.0
click at [473, 380] on section "Participant Details & Service Preferences Name of participant First Name* Test …" at bounding box center [785, 475] width 633 height 1326
drag, startPoint x: 510, startPoint y: 377, endPoint x: 481, endPoint y: 377, distance: 29.0
click at [478, 377] on section "Participant Details & Service Preferences Name of participant First Name* Test …" at bounding box center [785, 475] width 633 height 1326
drag, startPoint x: 525, startPoint y: 372, endPoint x: 497, endPoint y: 371, distance: 28.0
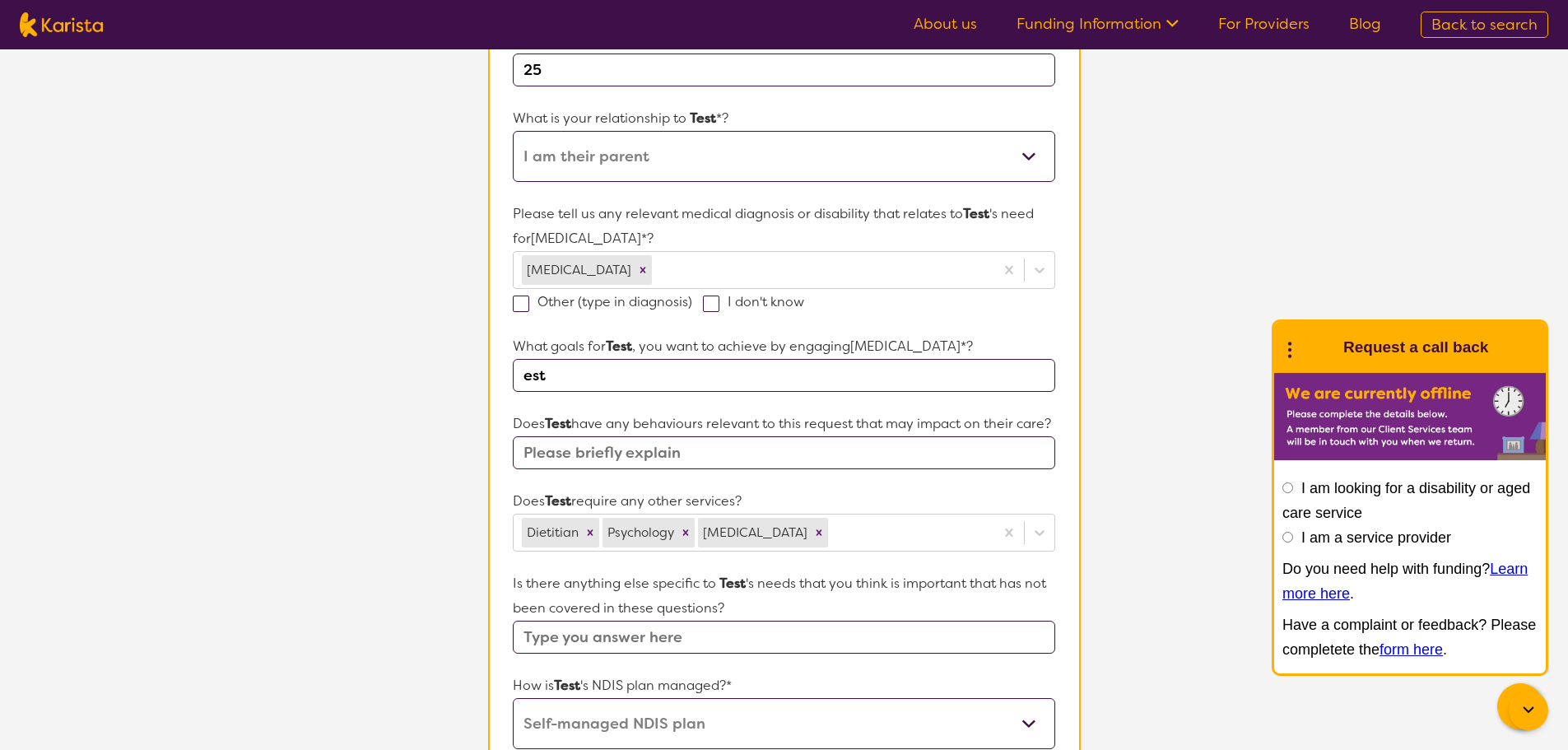
click at [494, 372] on section "Name of participant First Name* Test Last Name [PERSON_NAME] Release What age i…" at bounding box center [784, 483] width 592 height 1191
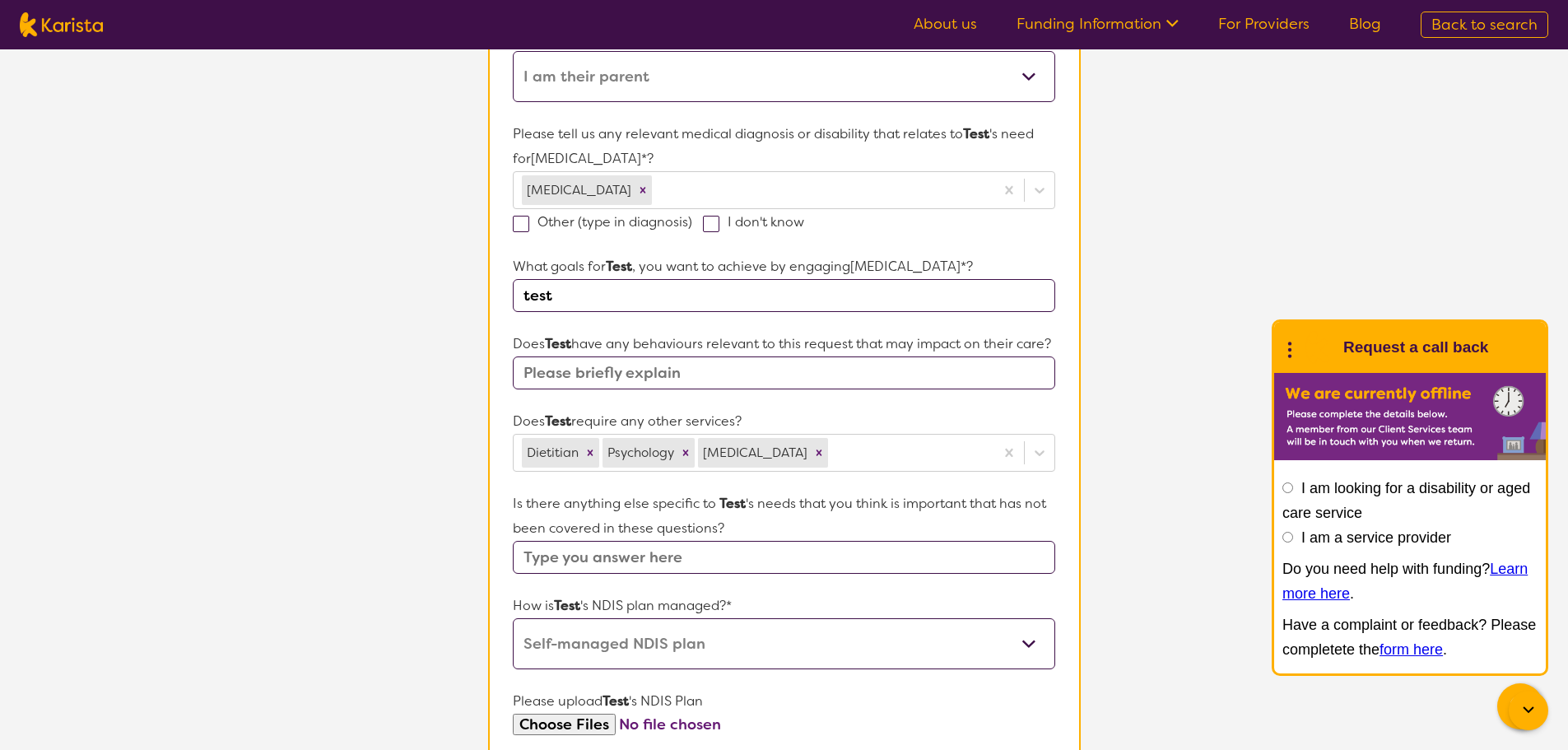
scroll to position [728, 0]
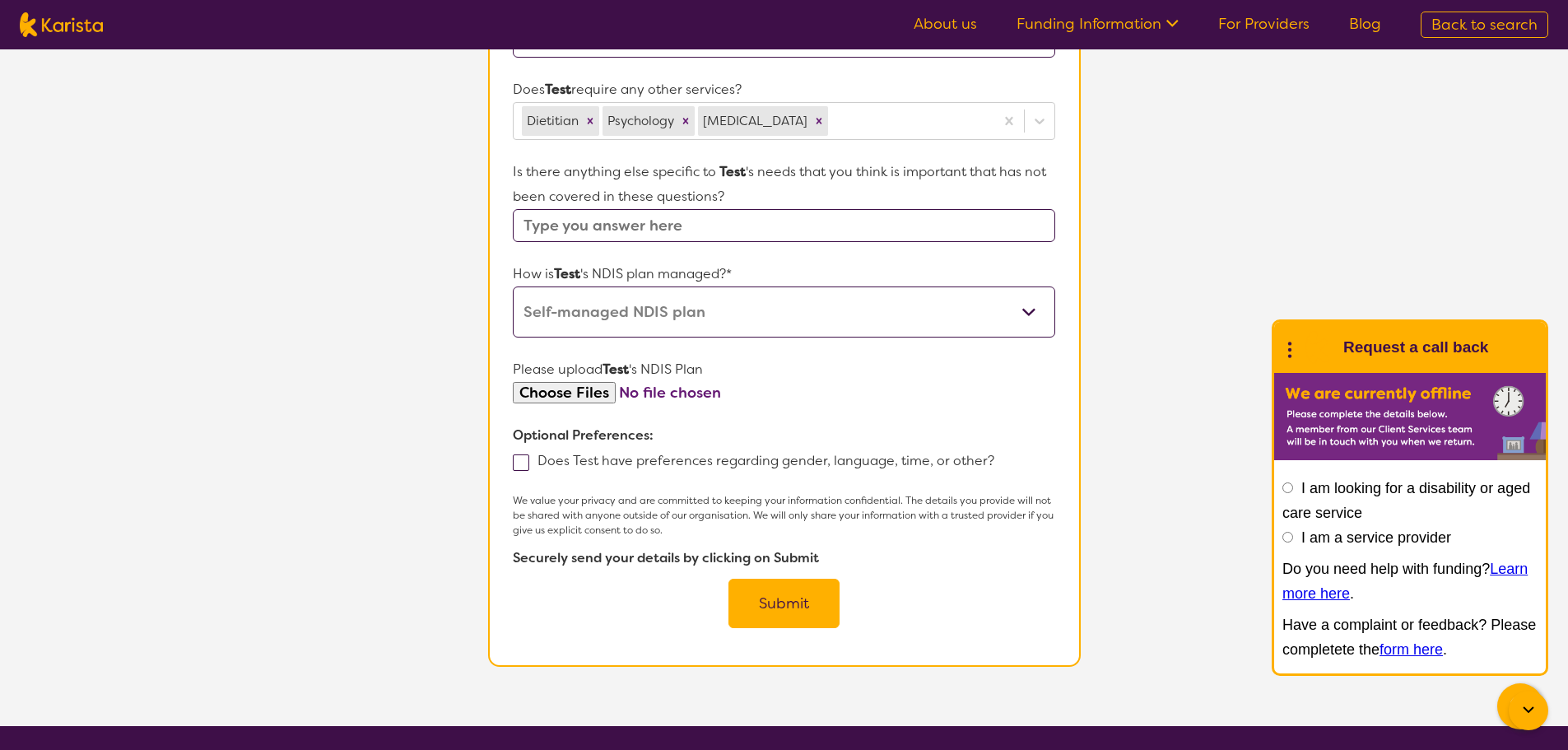
type input "test"
click at [801, 628] on button "Submit" at bounding box center [784, 604] width 111 height 49
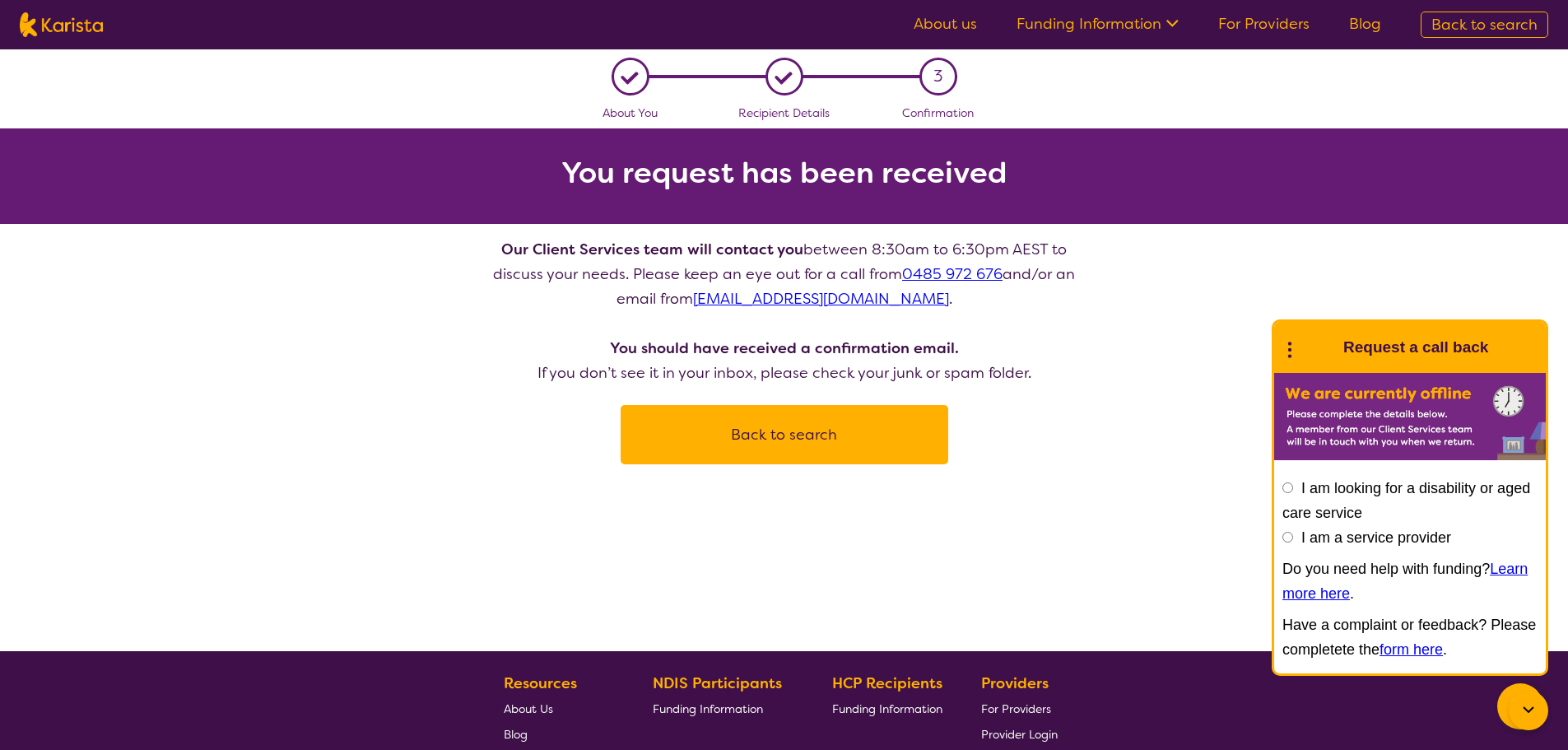
click at [1289, 353] on icon at bounding box center [1290, 347] width 22 height 25
click at [1304, 389] on link "End Conversation" at bounding box center [1402, 390] width 247 height 44
